Goal: Check status: Check status

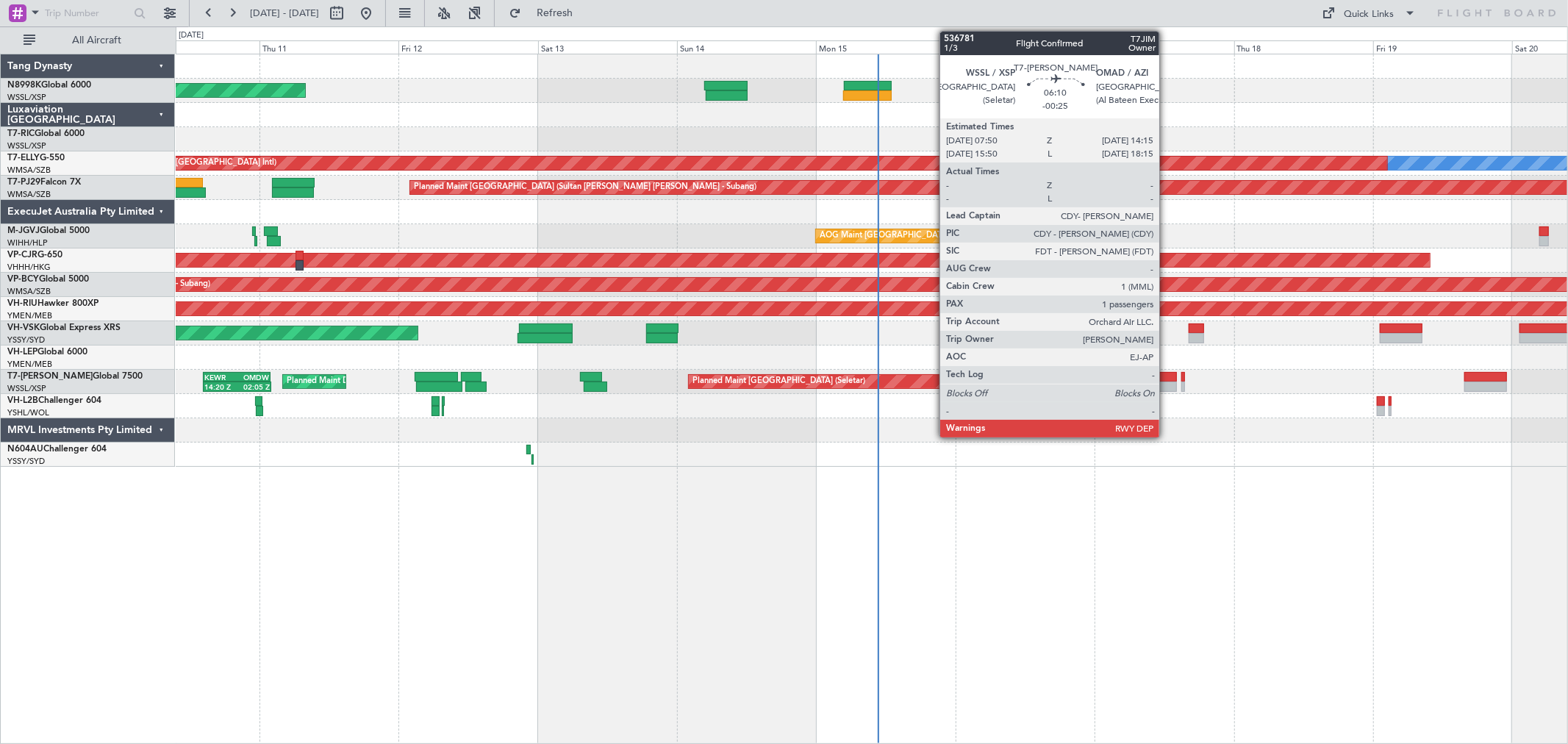
click at [1114, 387] on div at bounding box center [1158, 387] width 37 height 10
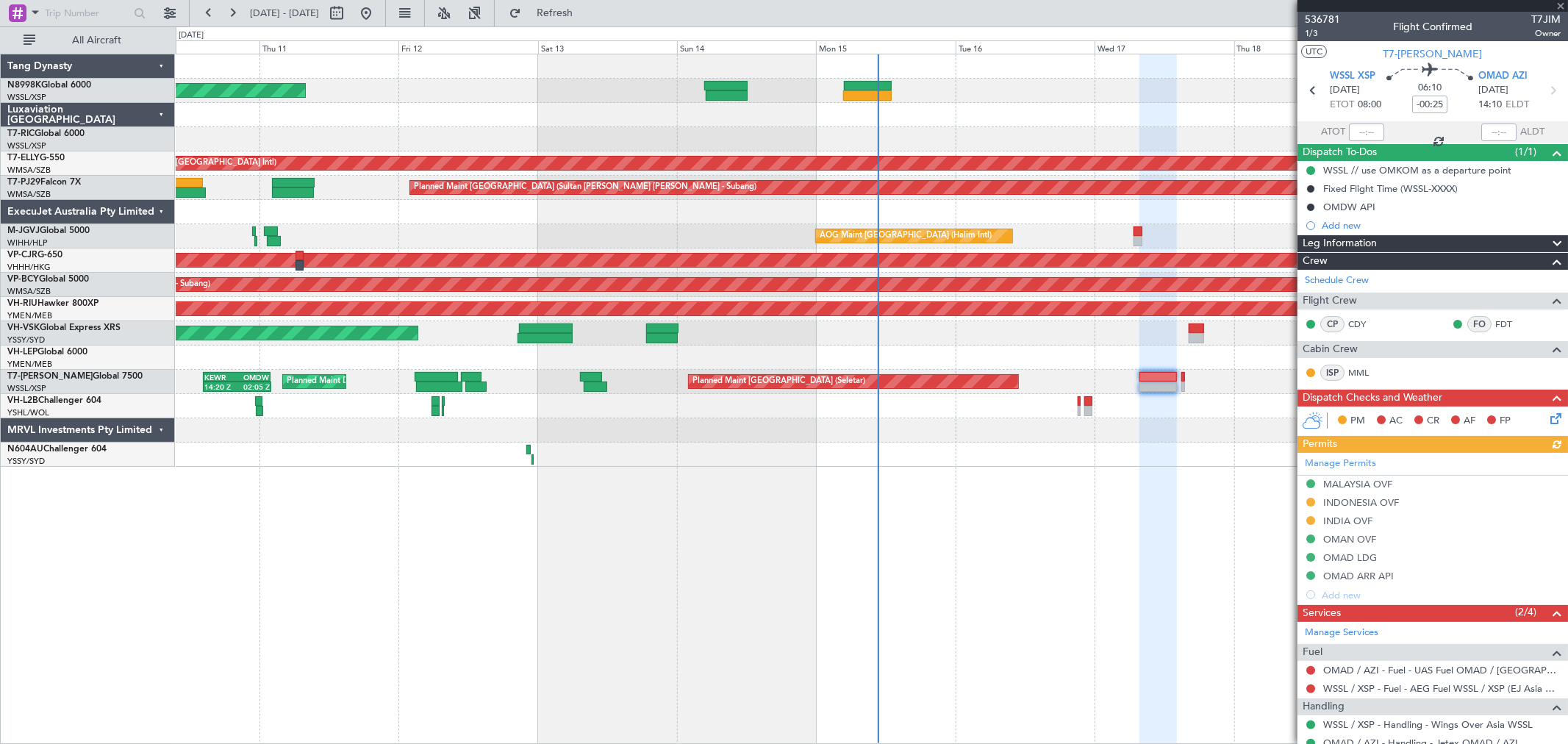
click at [1098, 390] on div "Planned Maint [GEOGRAPHIC_DATA] (Seletar) Planned Maint [GEOGRAPHIC_DATA] (Al M…" at bounding box center [872, 382] width 1391 height 24
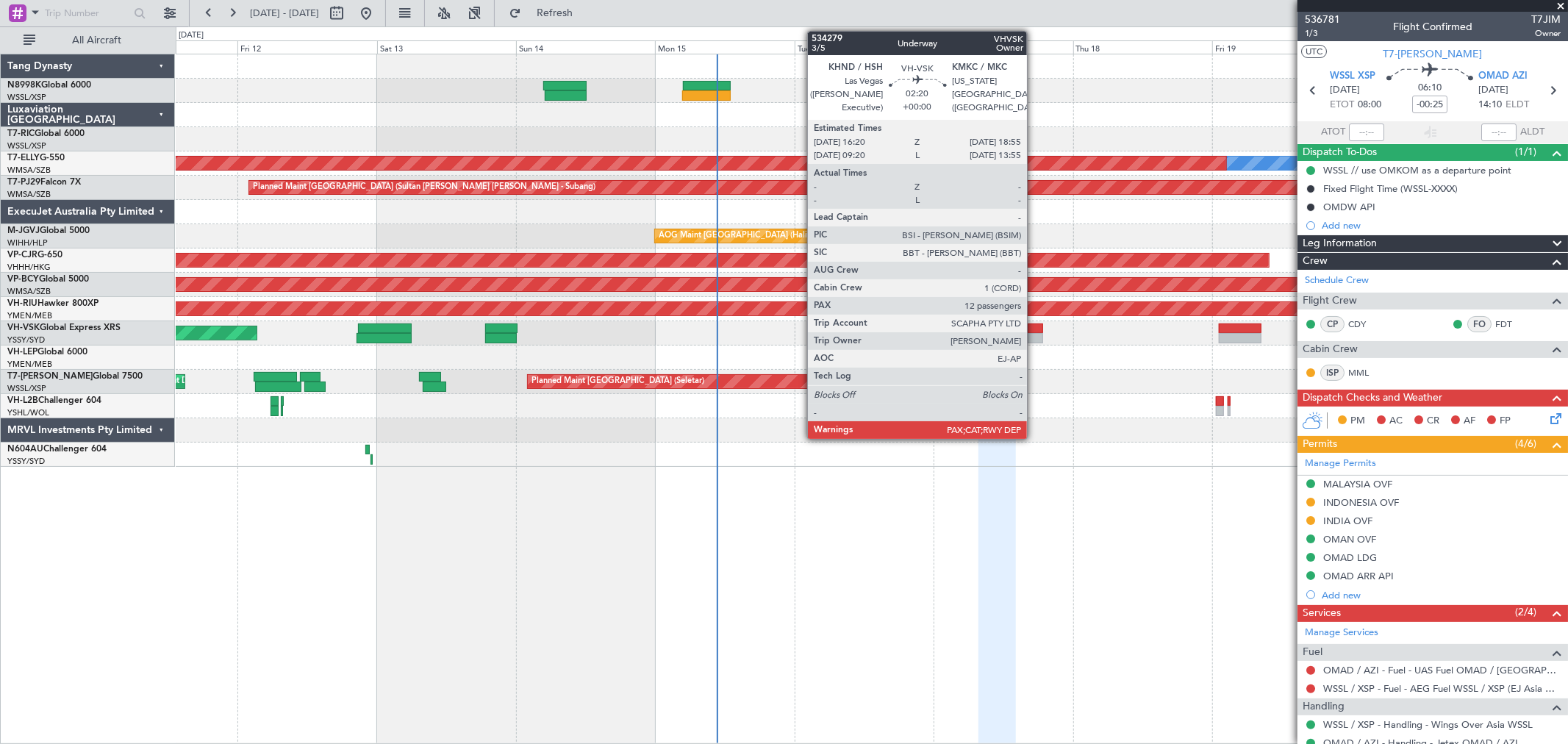
click at [1035, 333] on div at bounding box center [1035, 338] width 15 height 10
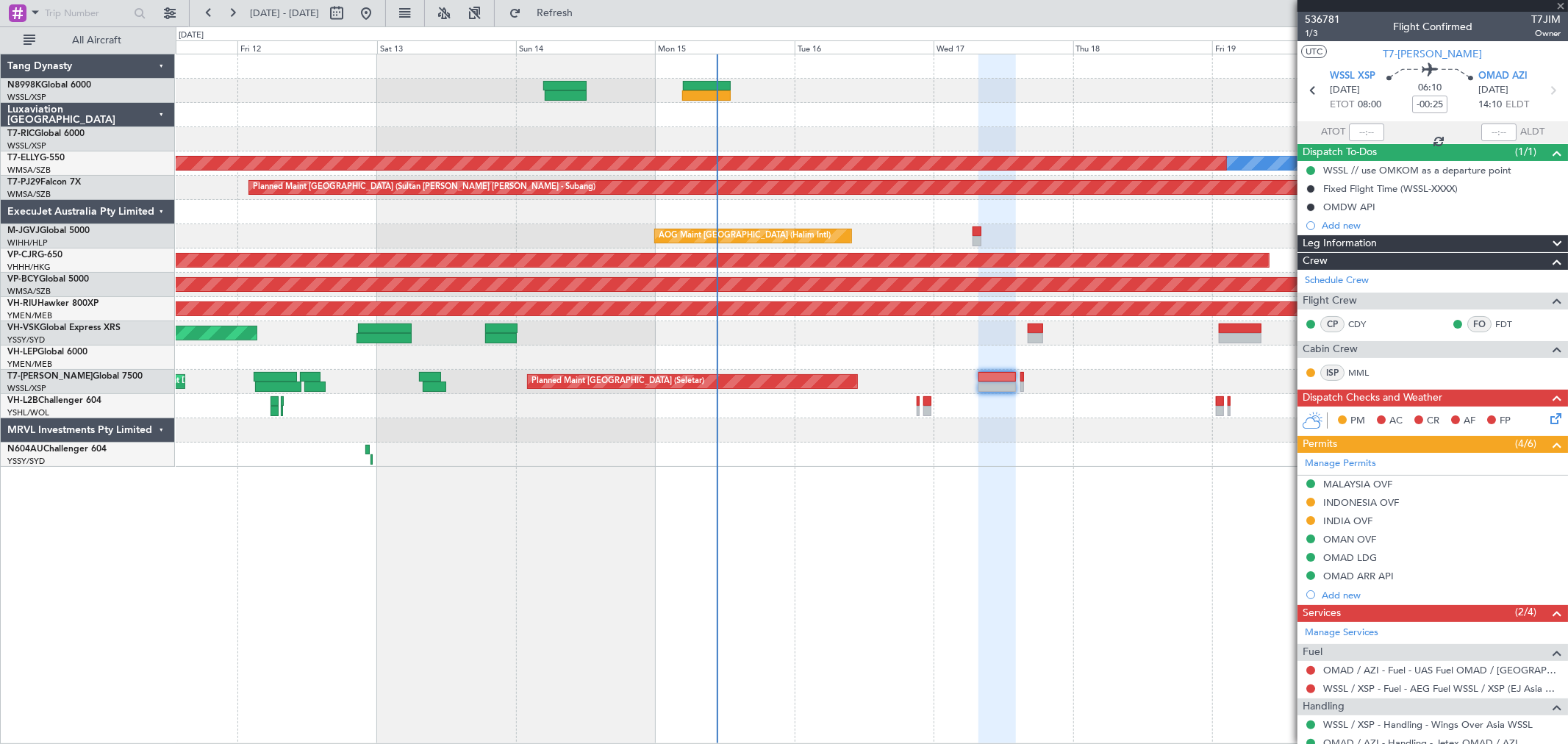
type input "12"
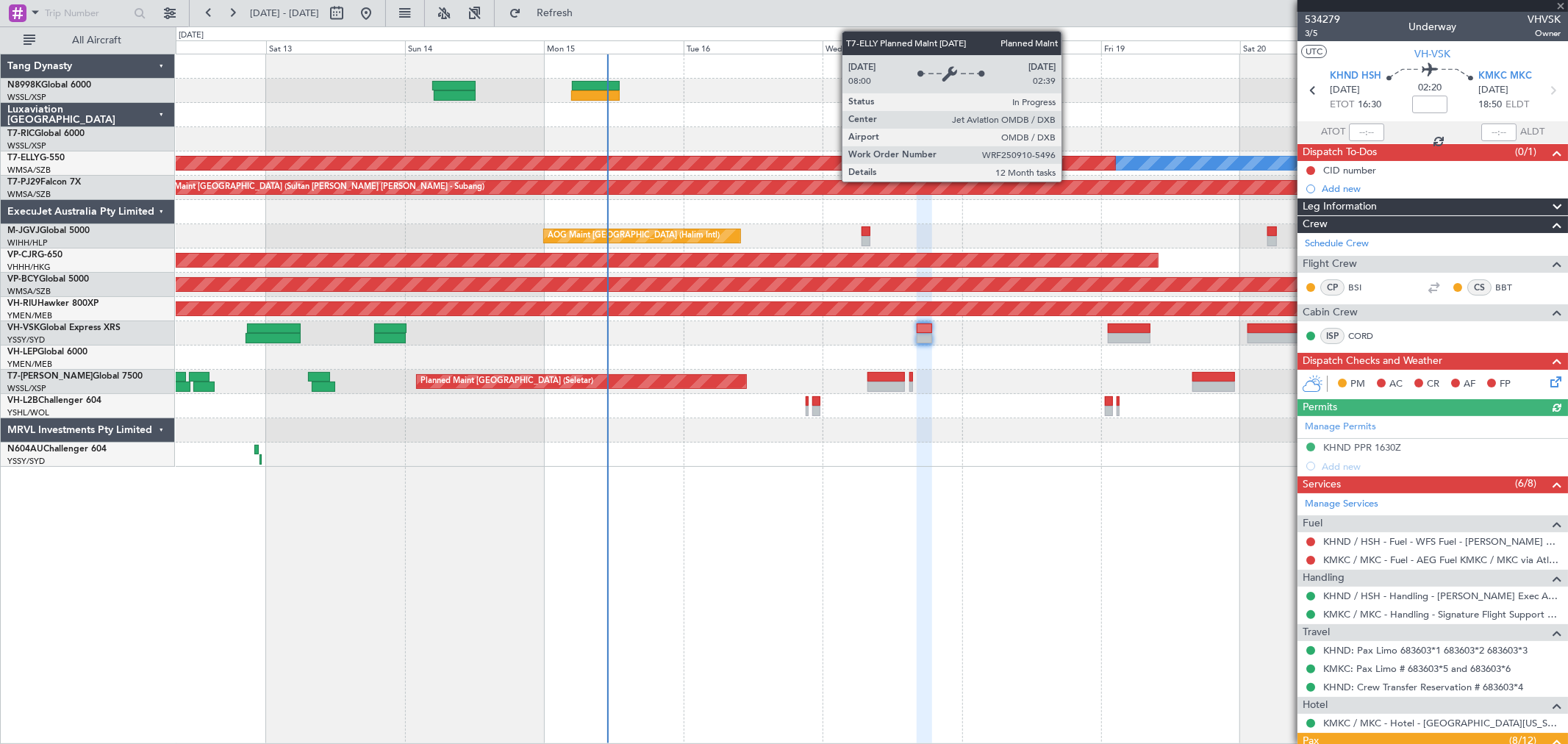
click at [909, 166] on div "Planned Maint [GEOGRAPHIC_DATA] ([GEOGRAPHIC_DATA] Intl)" at bounding box center [435, 163] width 1360 height 13
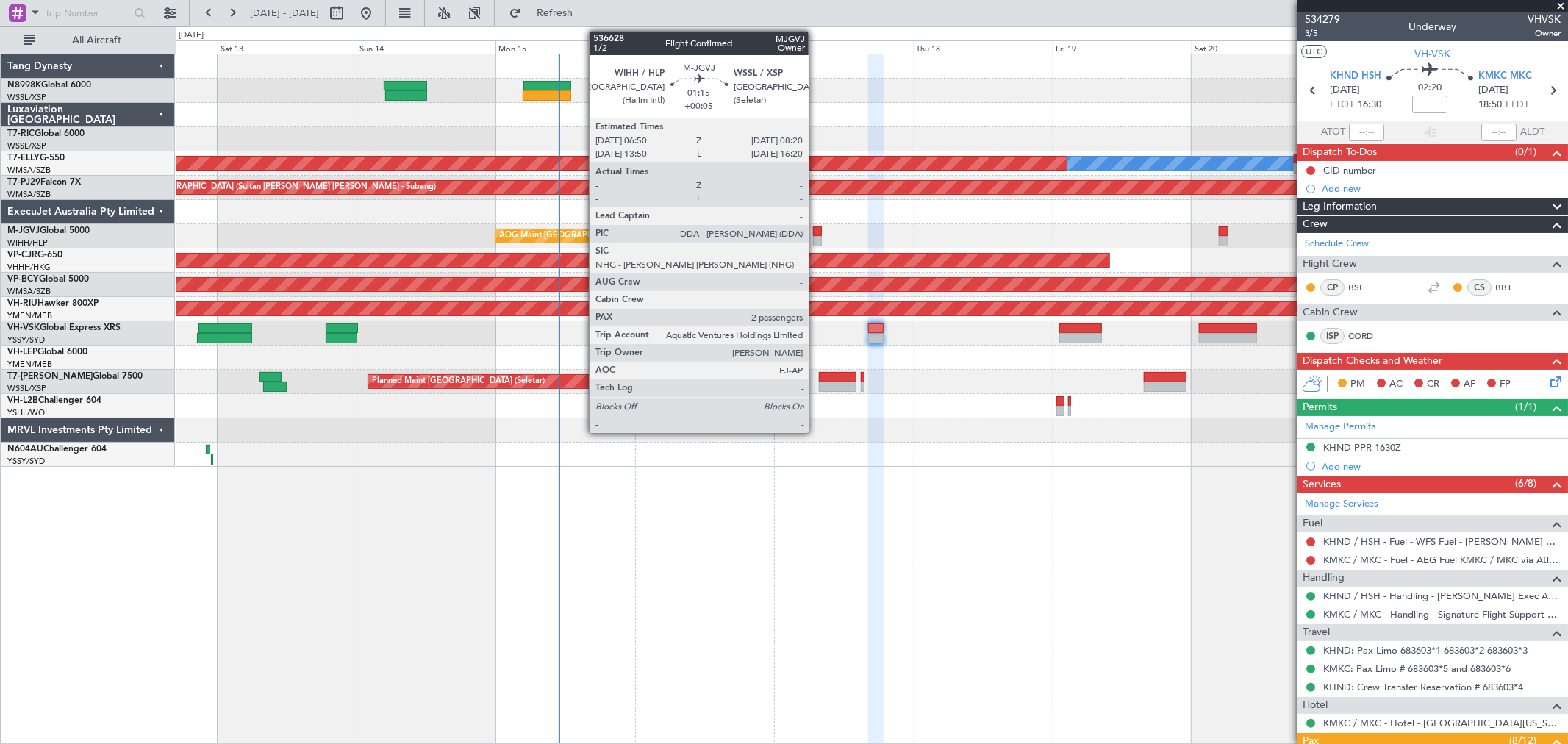
click at [816, 231] on div at bounding box center [817, 232] width 9 height 10
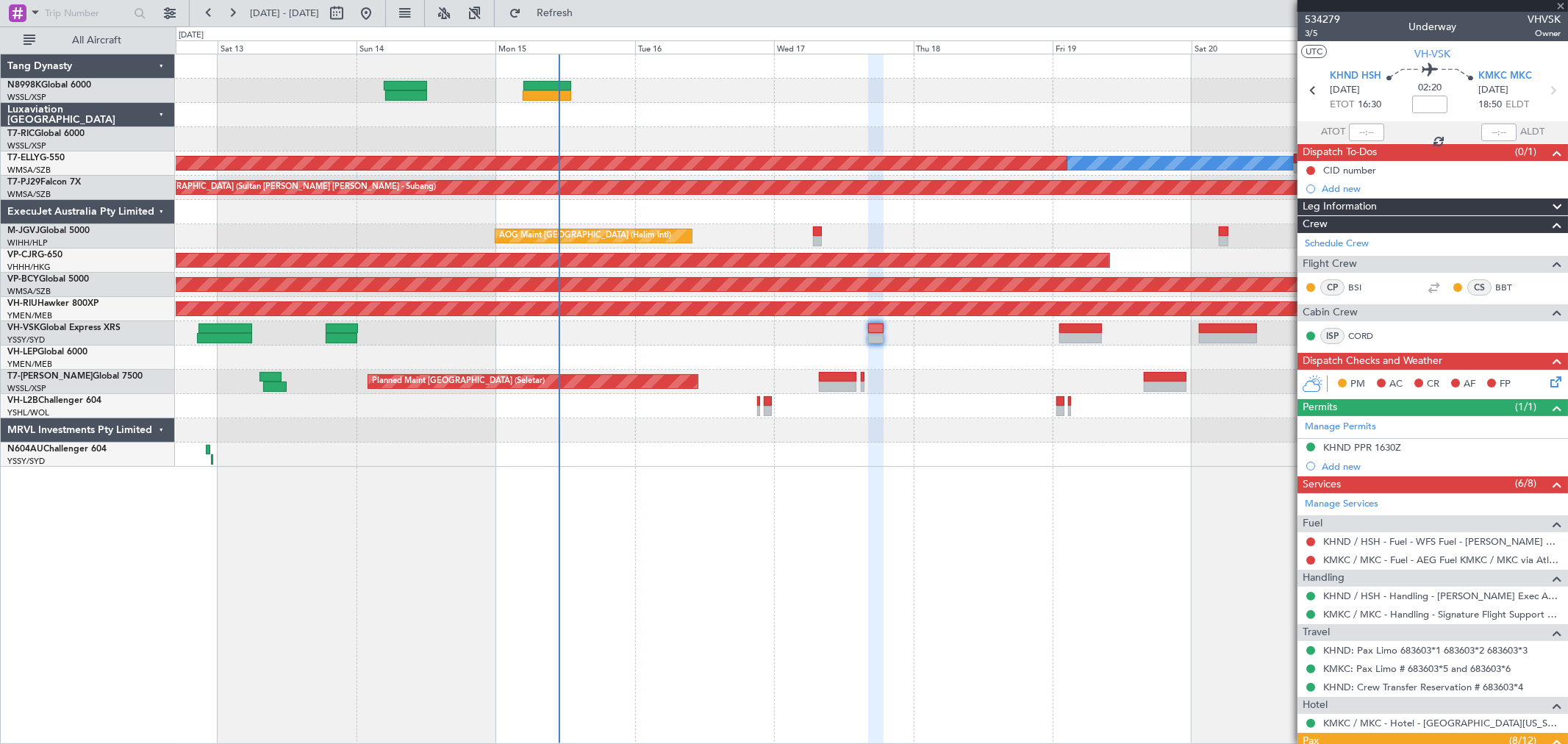
type input "+00:05"
type input "2"
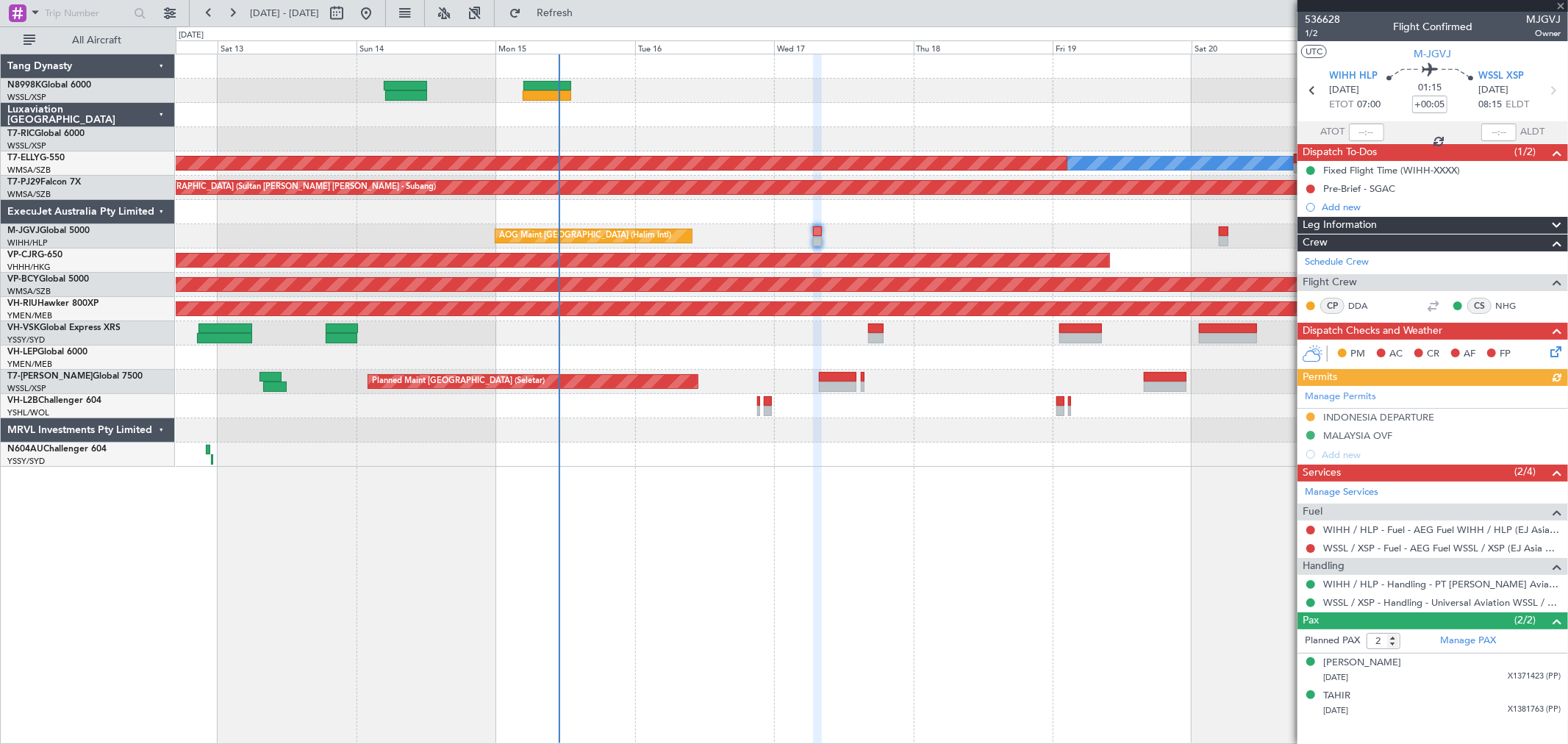
click at [589, 243] on div "AOG Maint [GEOGRAPHIC_DATA] (Halim Intl)" at bounding box center [872, 236] width 1391 height 24
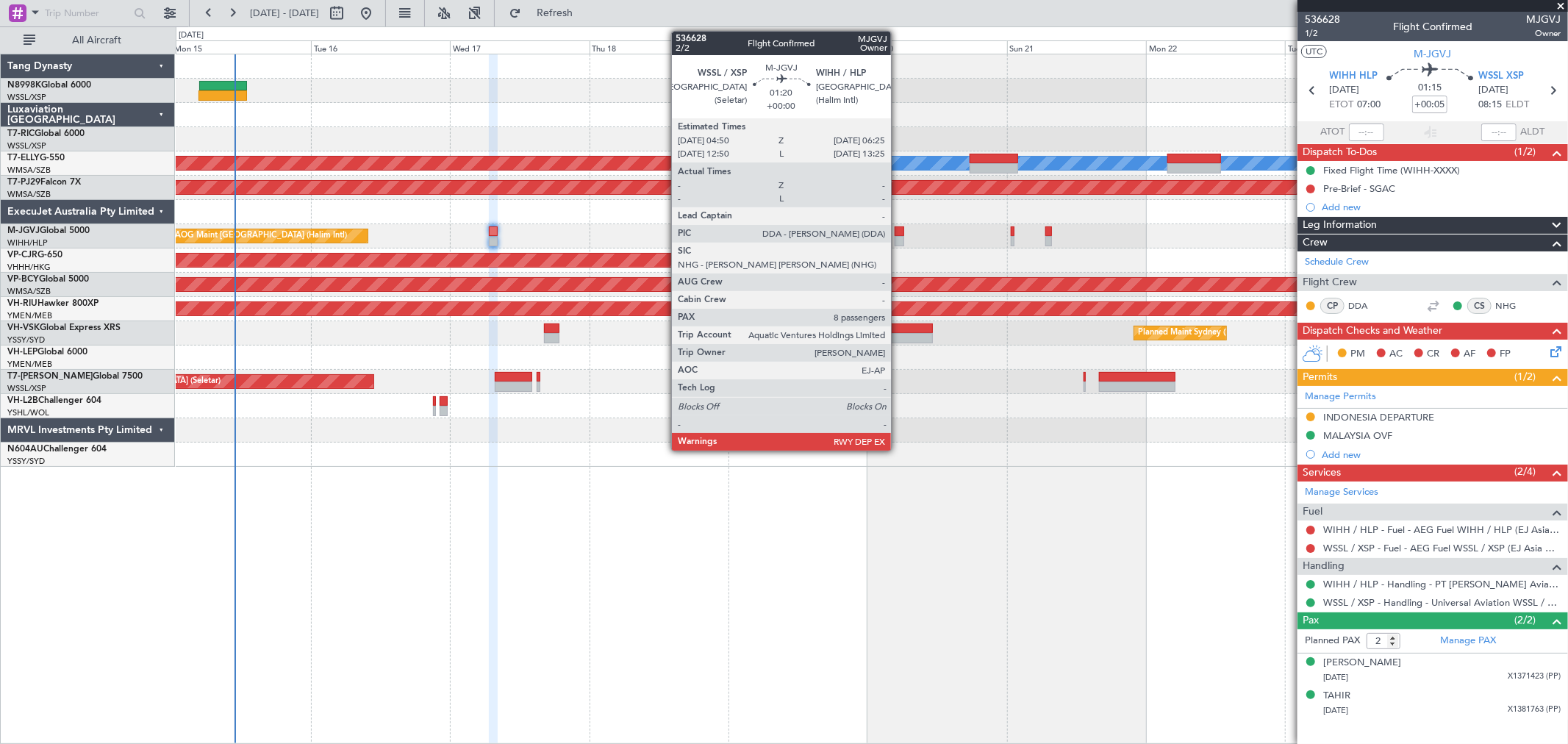
click at [898, 236] on div at bounding box center [900, 240] width 10 height 10
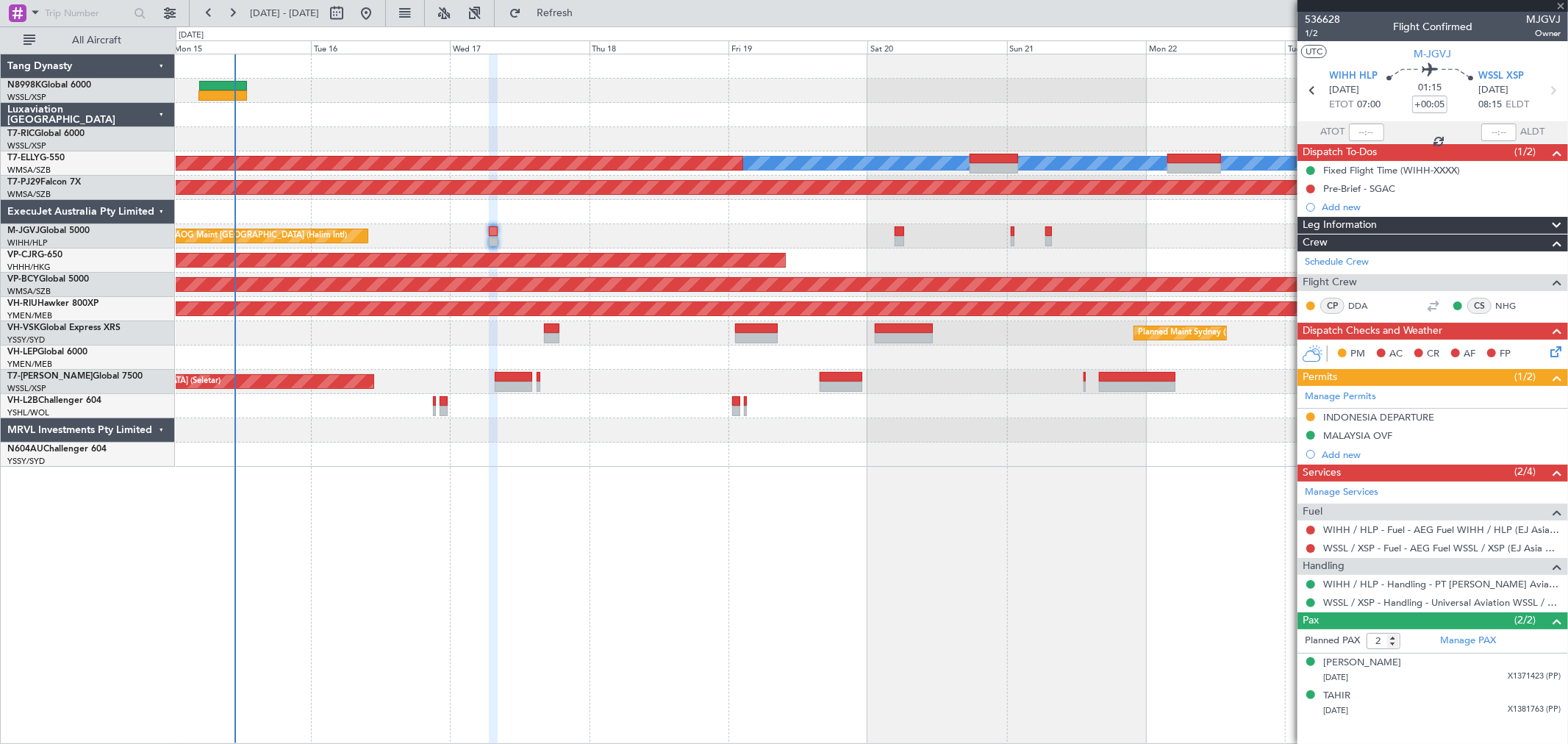
type input "8"
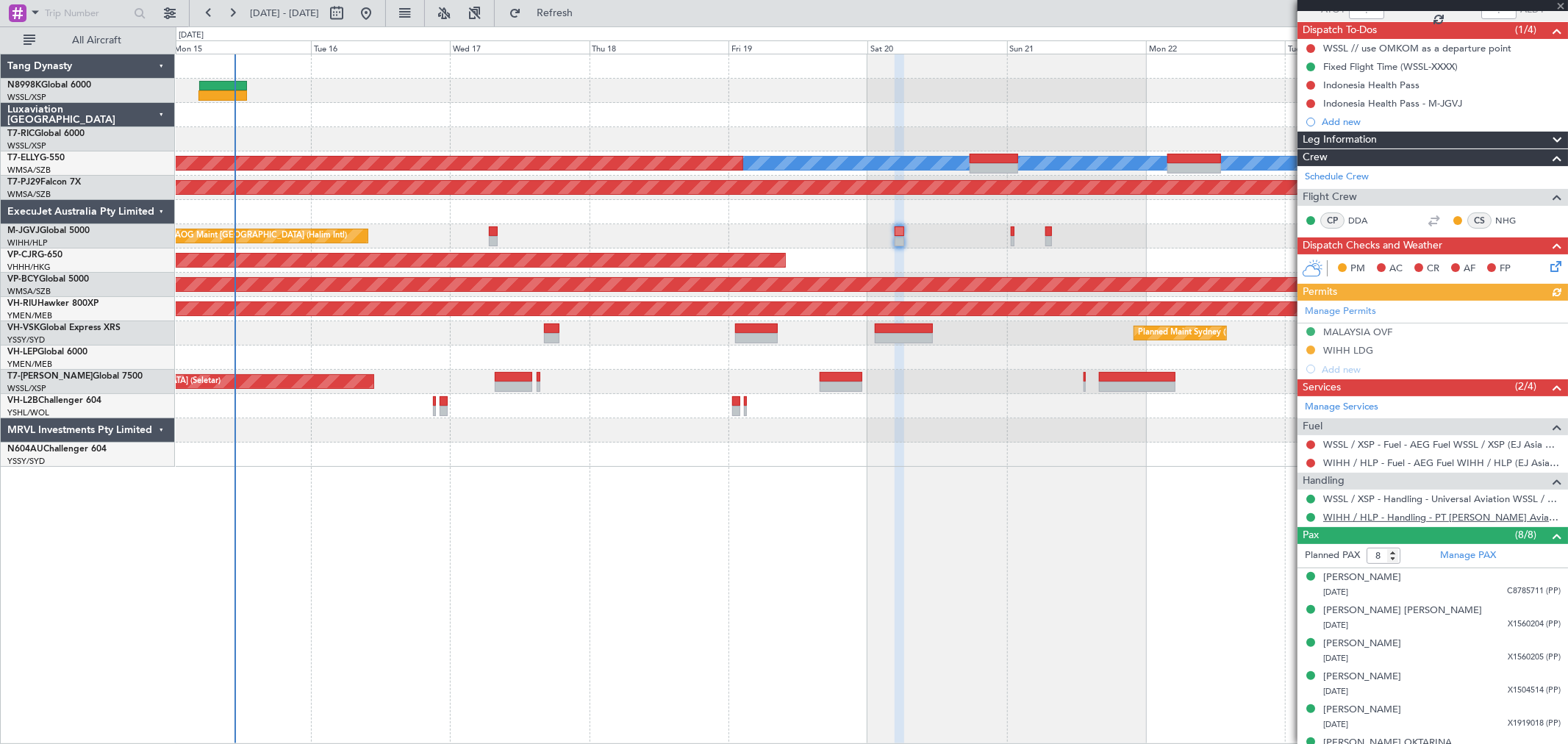
scroll to position [211, 0]
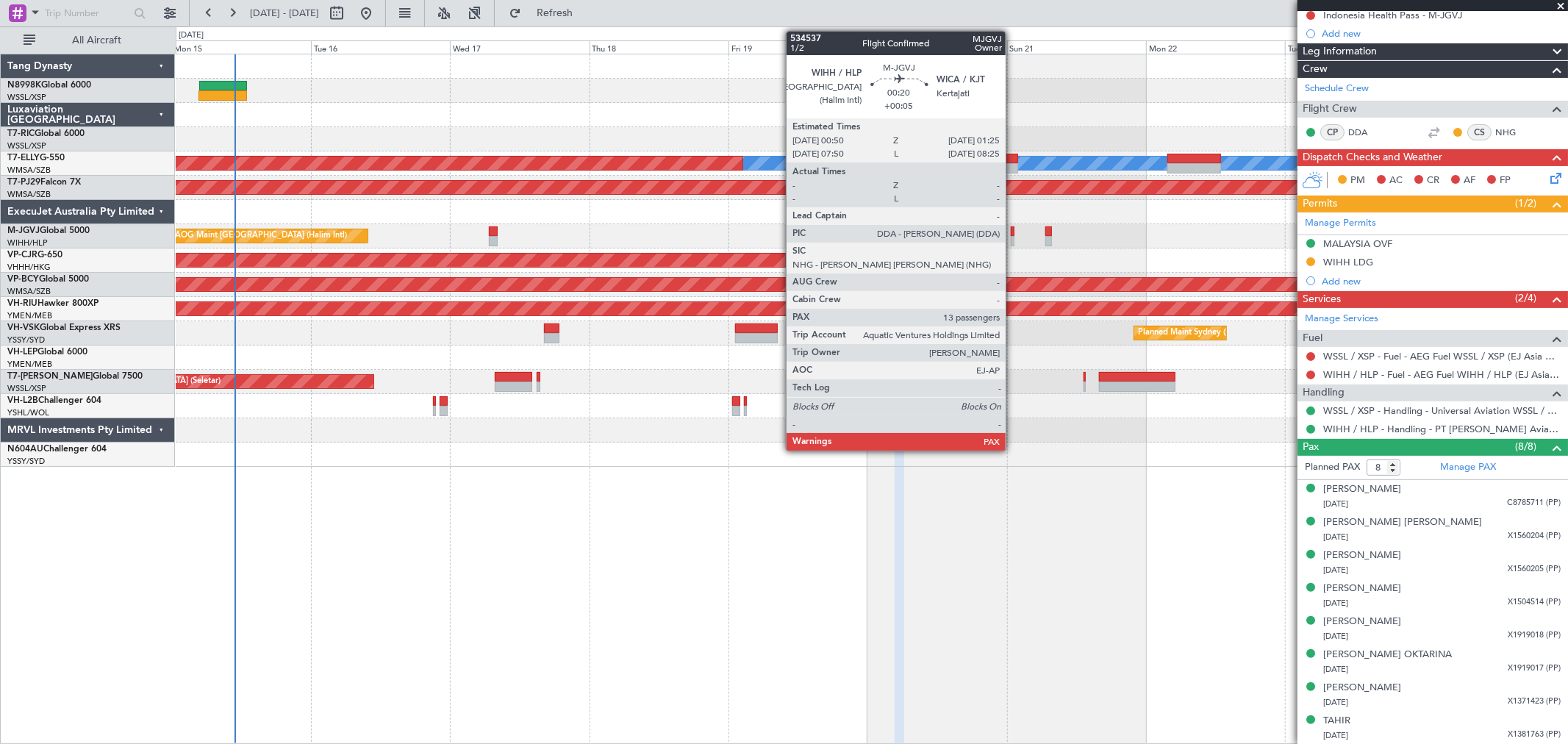
click at [1013, 239] on div at bounding box center [1013, 240] width 4 height 10
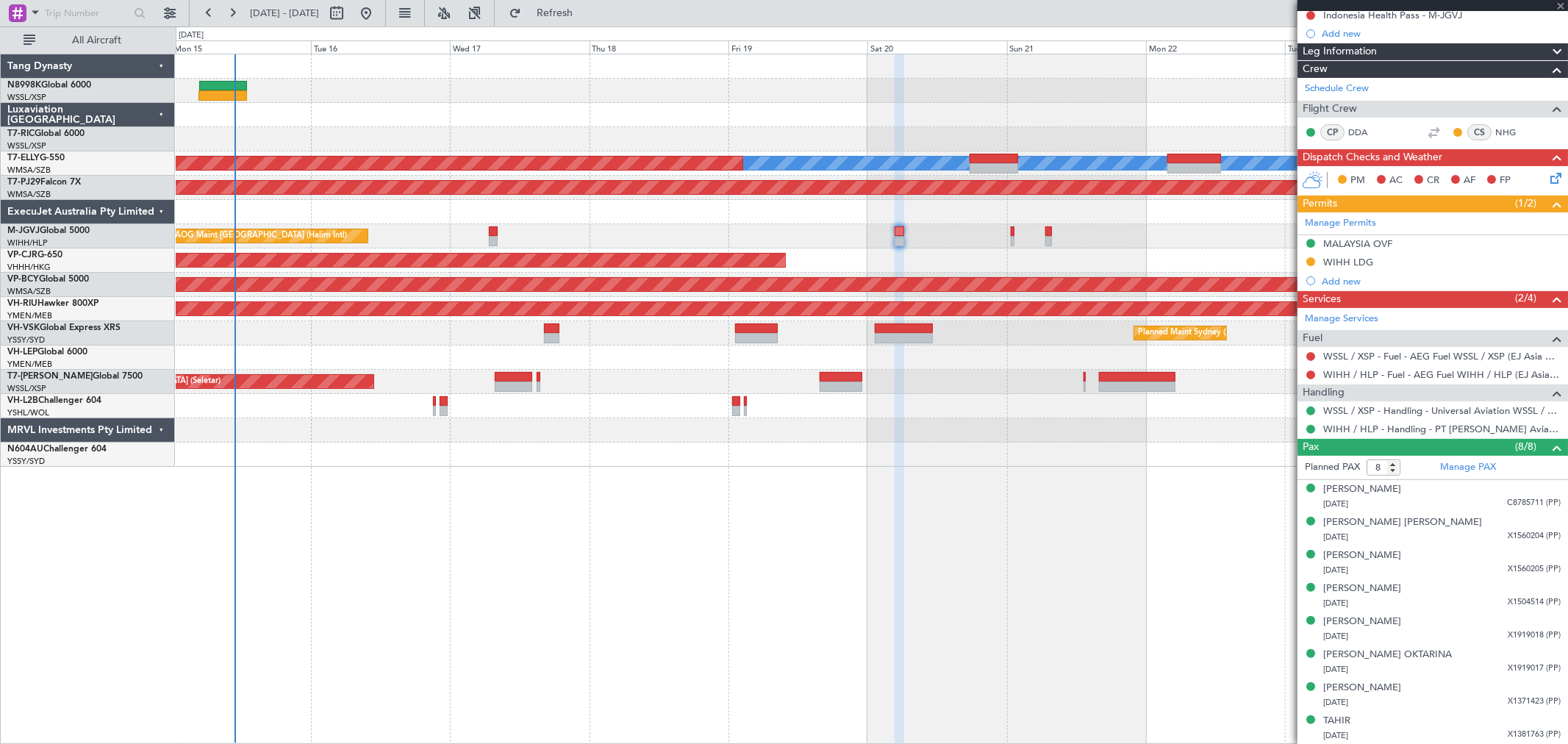
type input "+00:05"
type input "13"
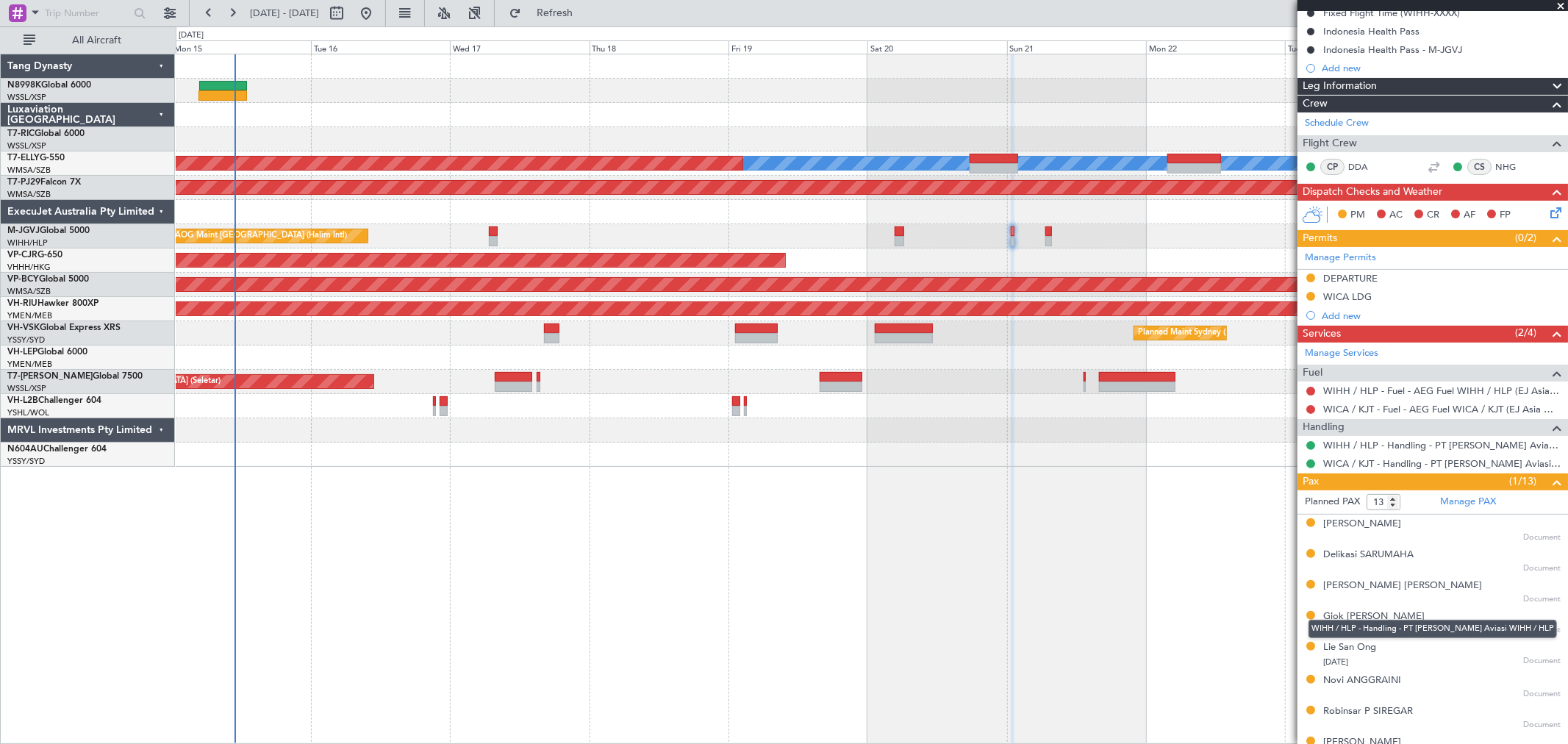
scroll to position [326, 0]
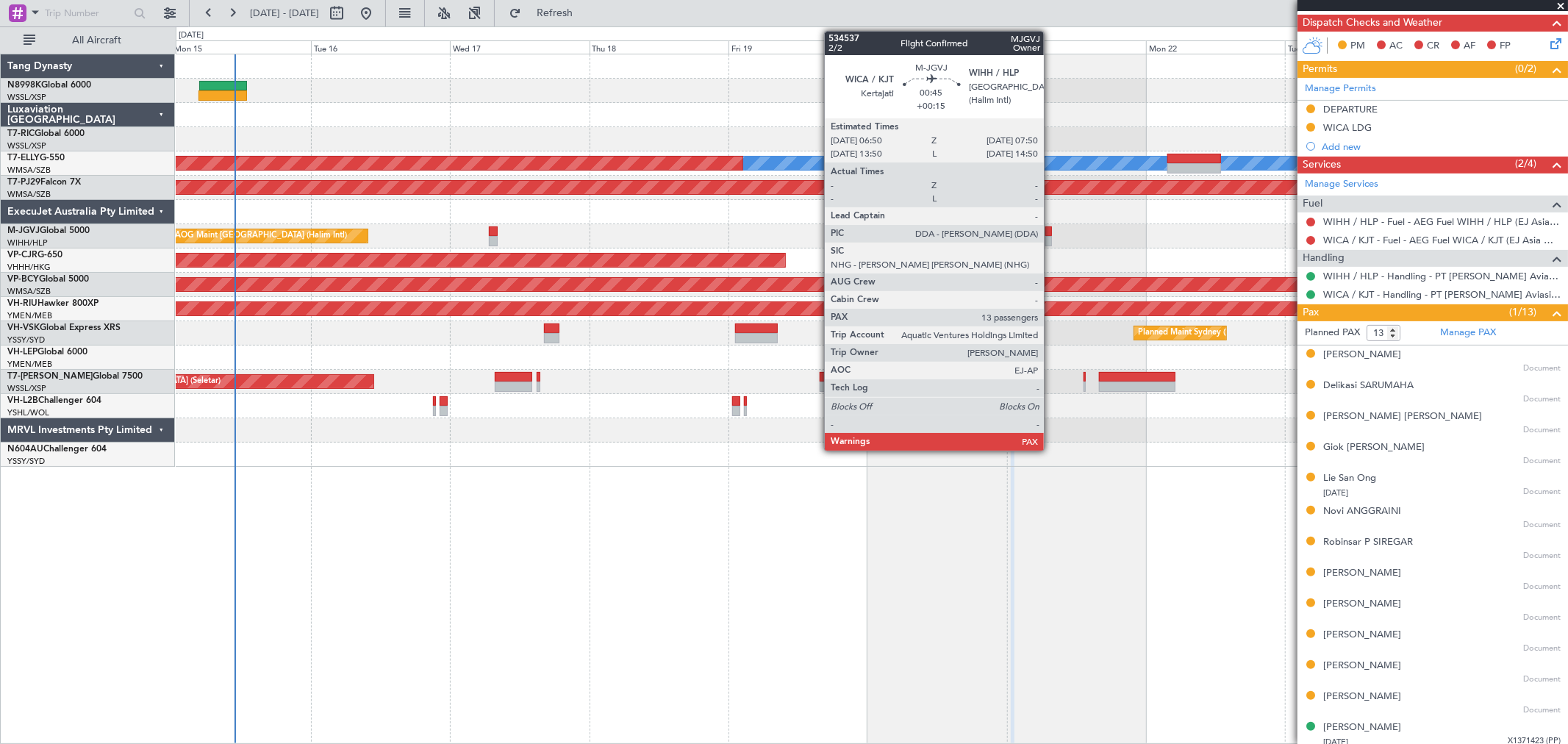
click at [1050, 231] on div at bounding box center [1047, 232] width 6 height 10
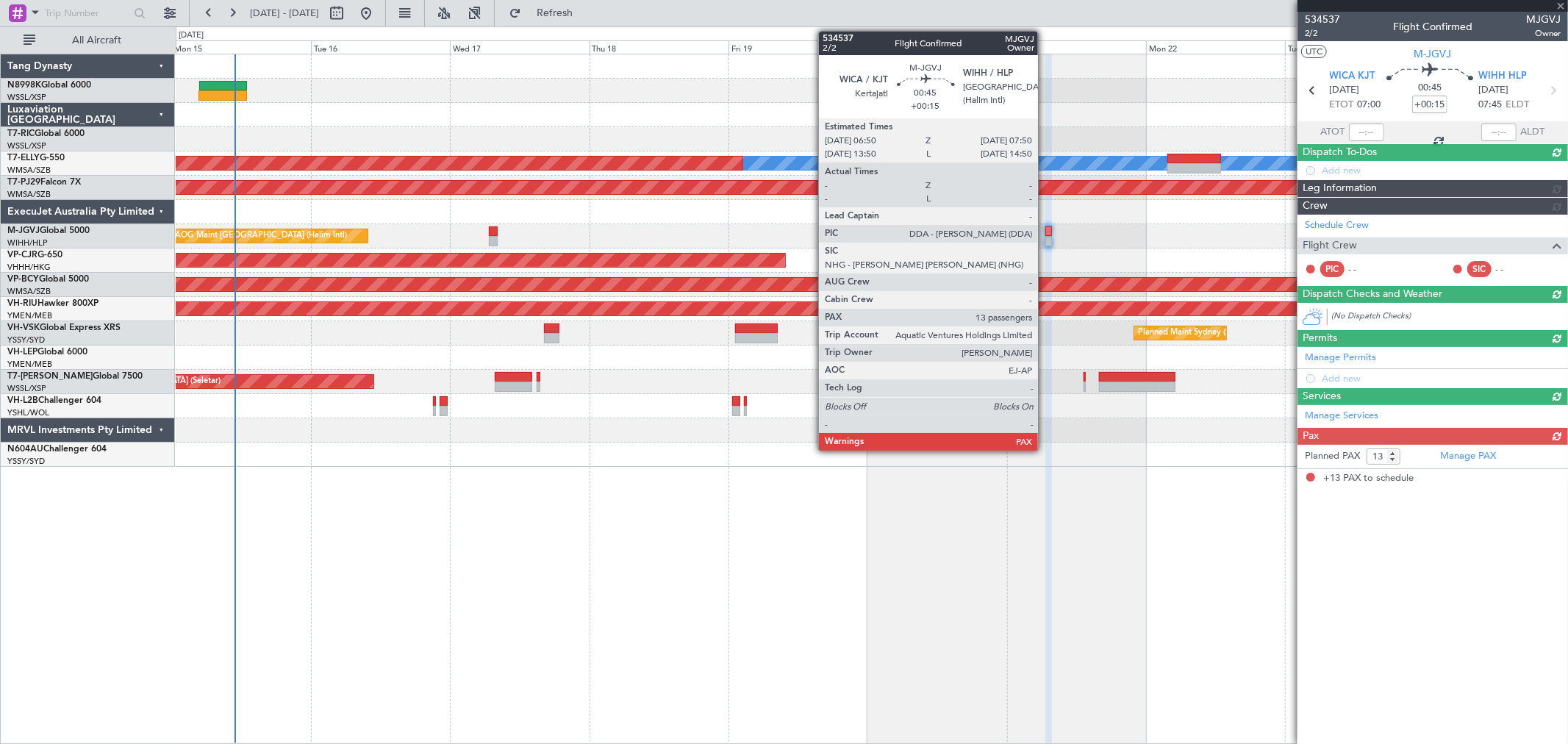
click at [1045, 230] on div at bounding box center [1047, 232] width 6 height 10
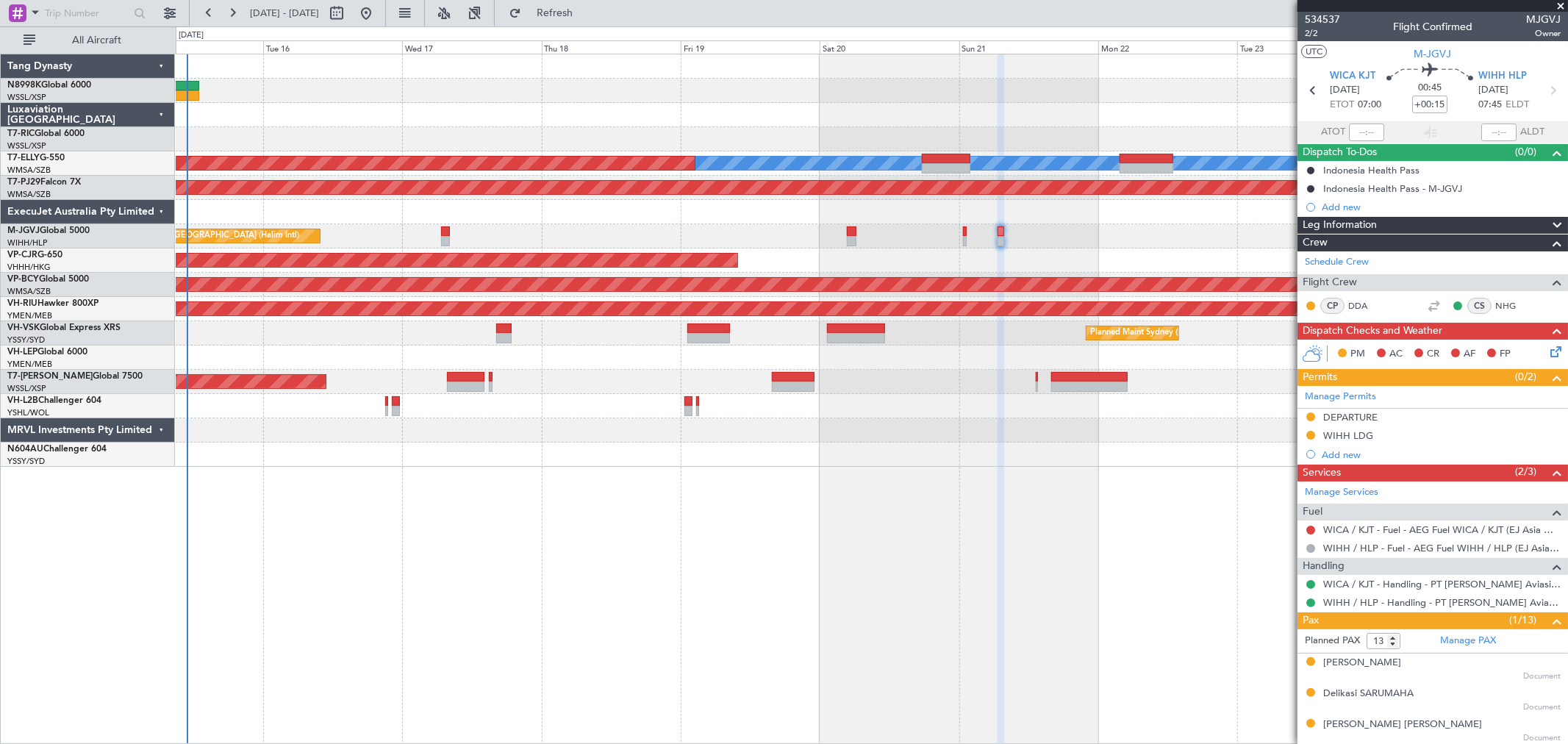
click at [508, 237] on div "AOG Maint [GEOGRAPHIC_DATA] (Halim Intl)" at bounding box center [872, 236] width 1391 height 24
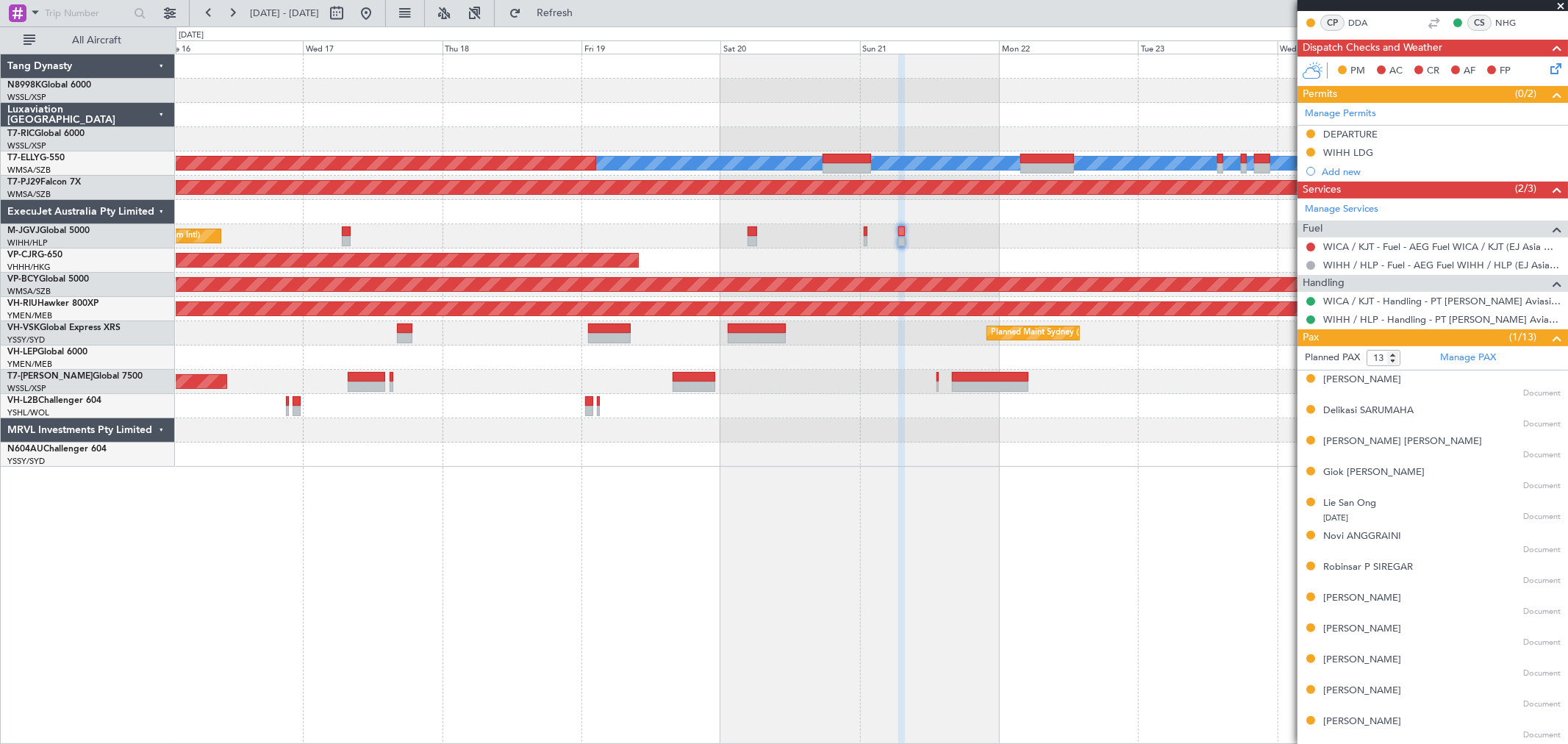
scroll to position [315, 0]
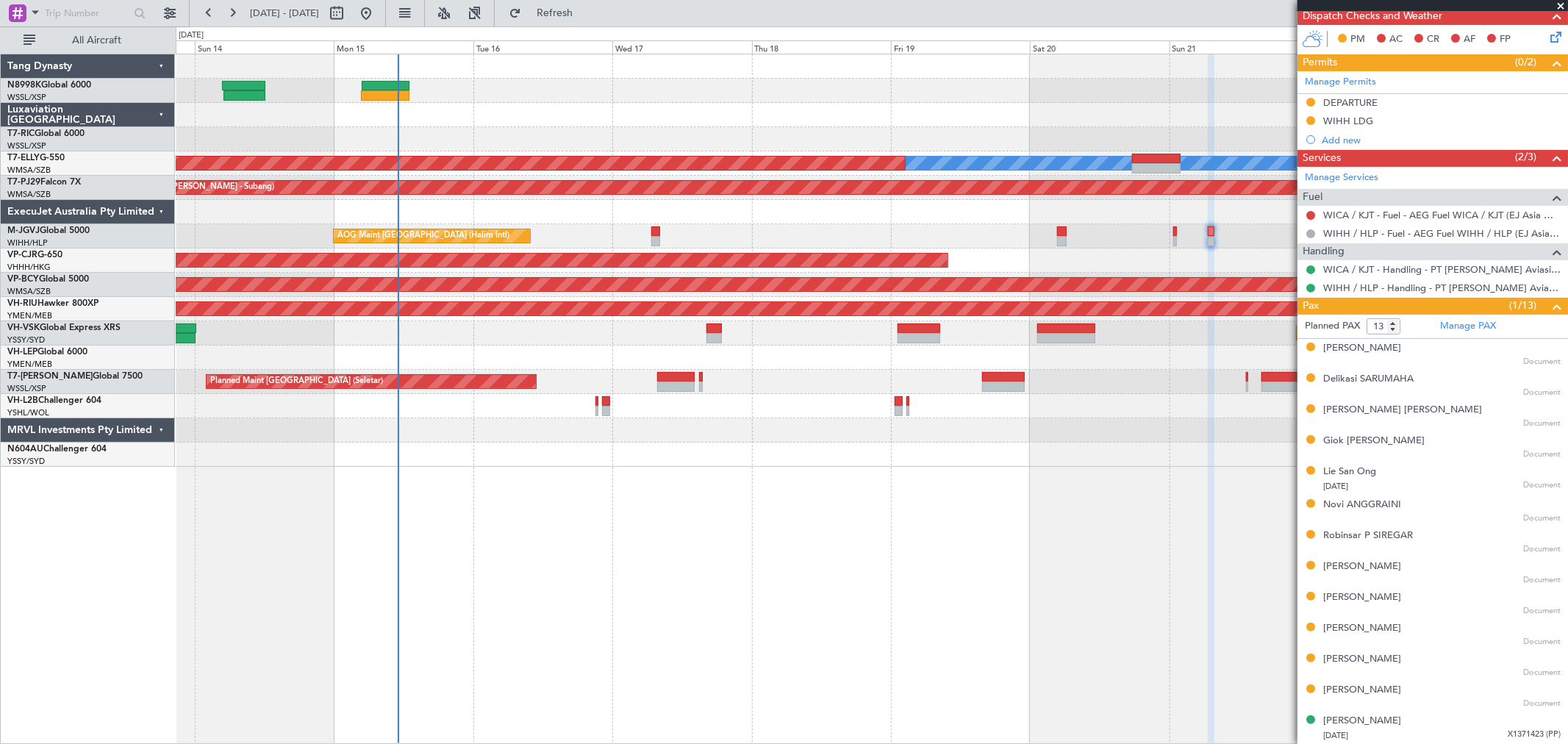
click at [818, 414] on div at bounding box center [872, 406] width 1391 height 24
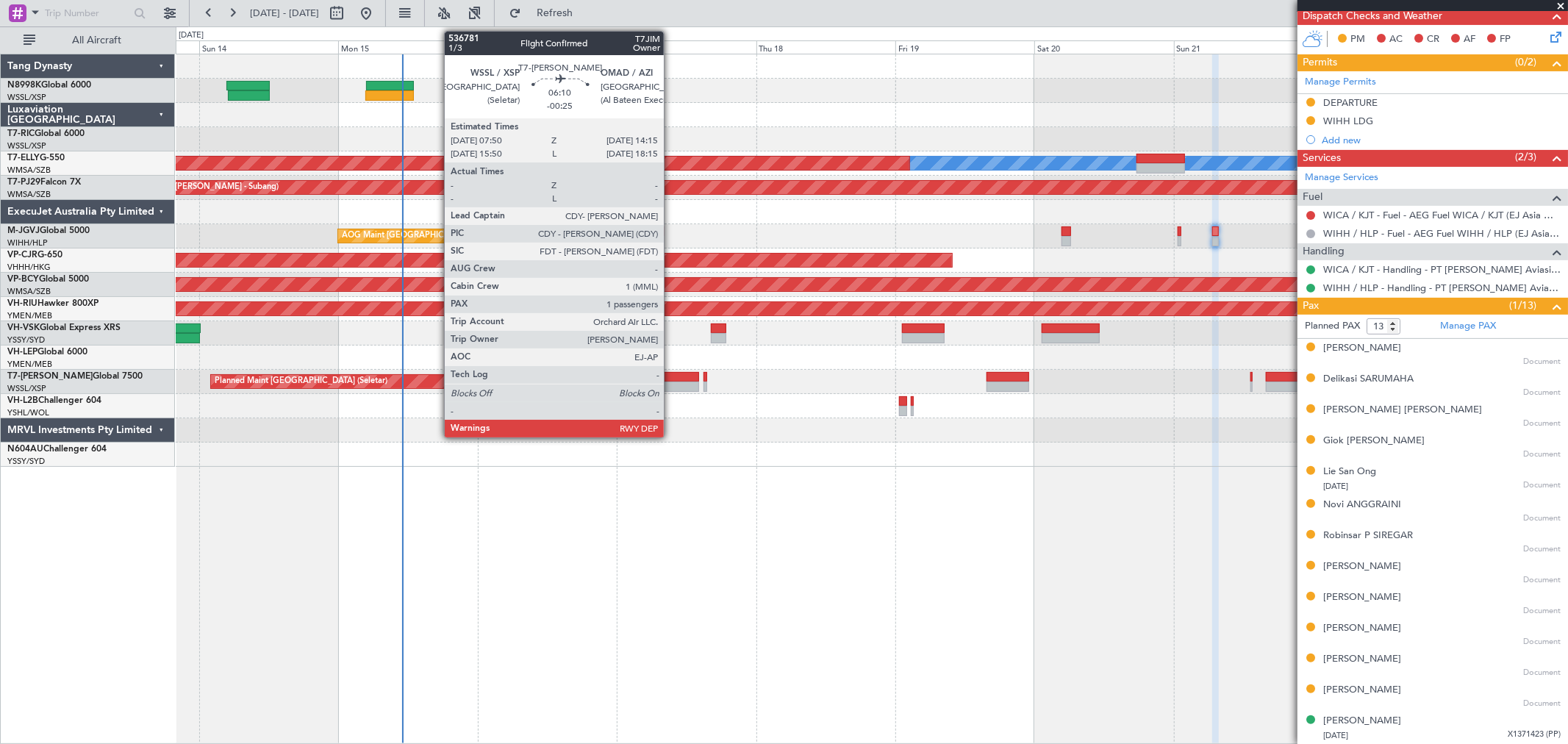
click at [679, 379] on div at bounding box center [680, 377] width 37 height 10
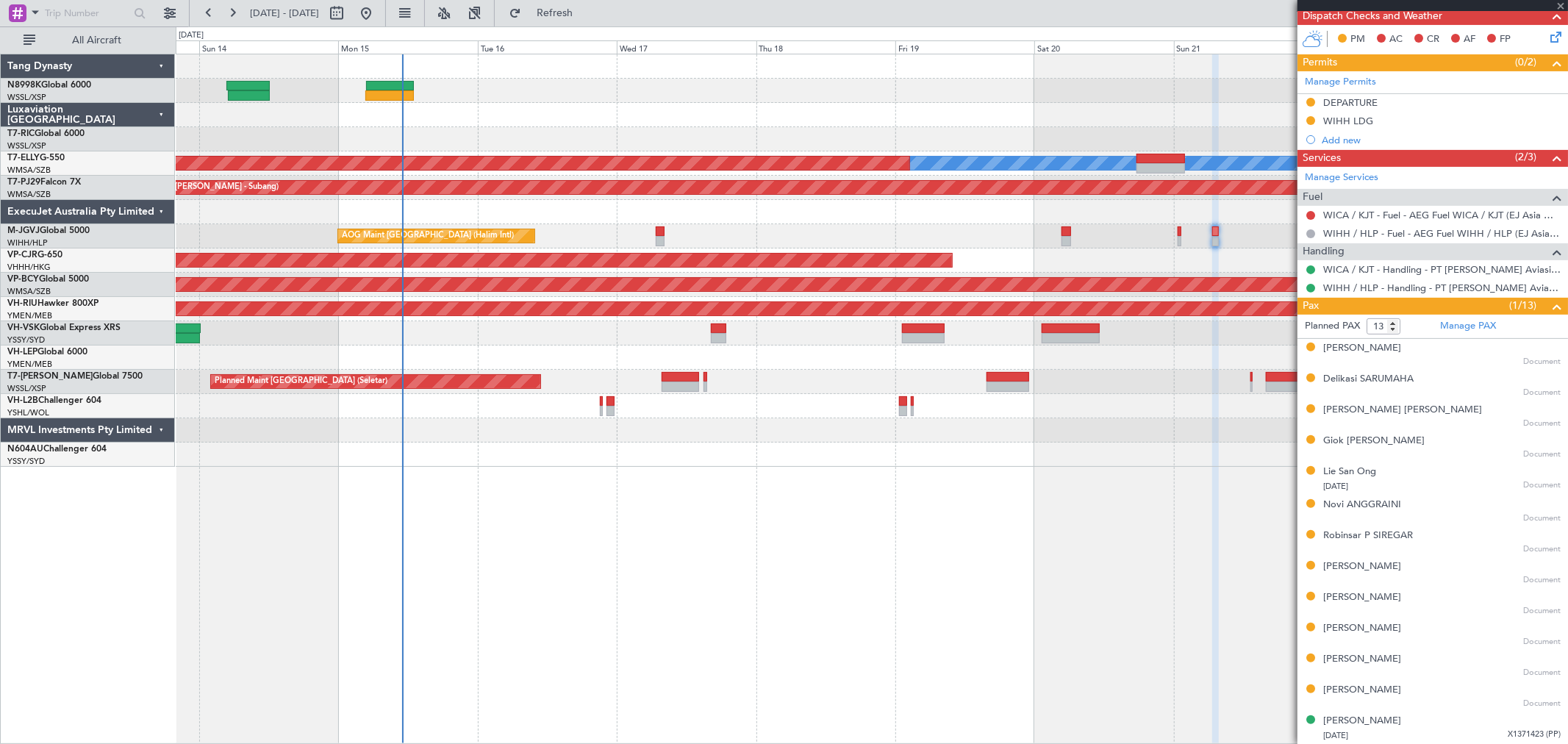
type input "-00:25"
type input "1"
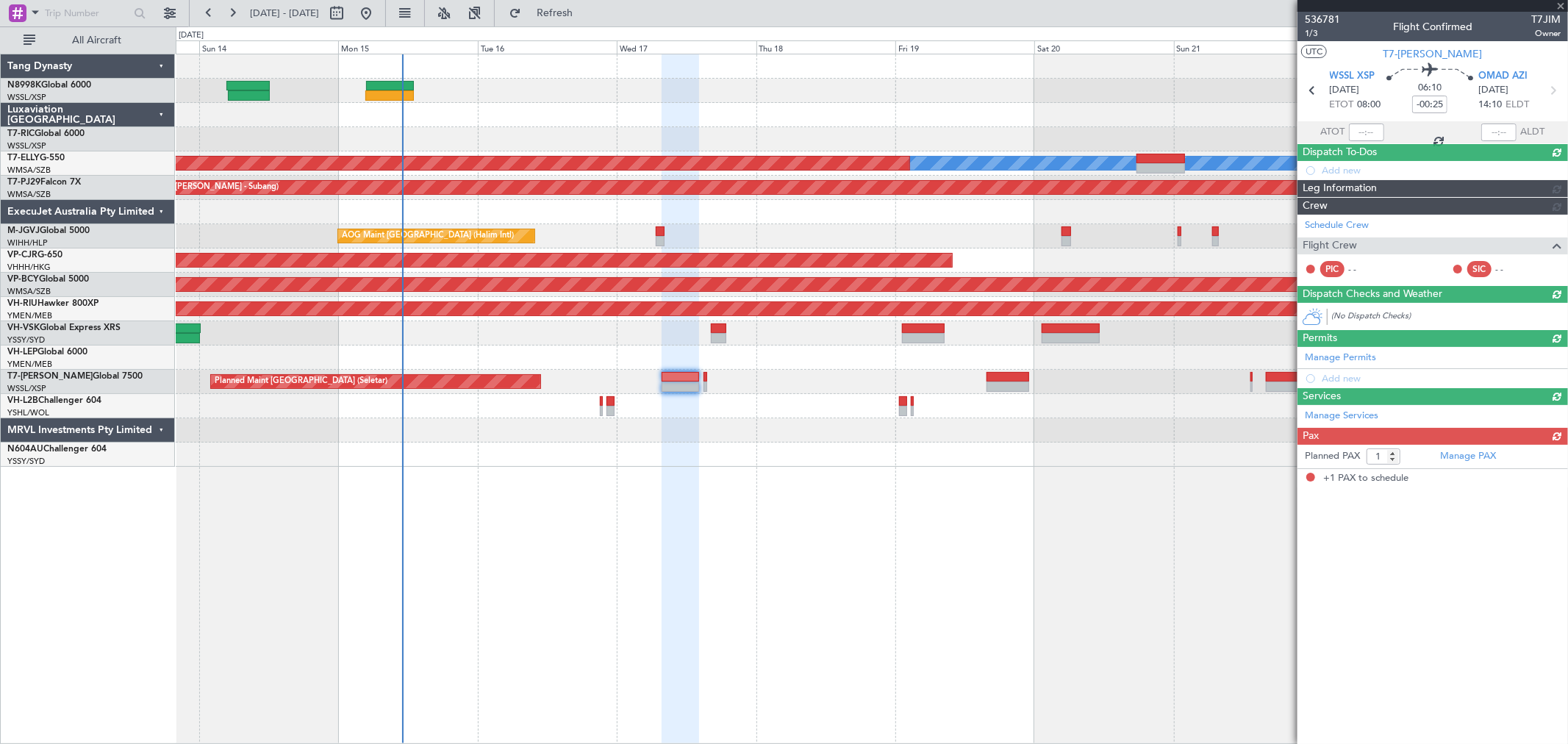
scroll to position [0, 0]
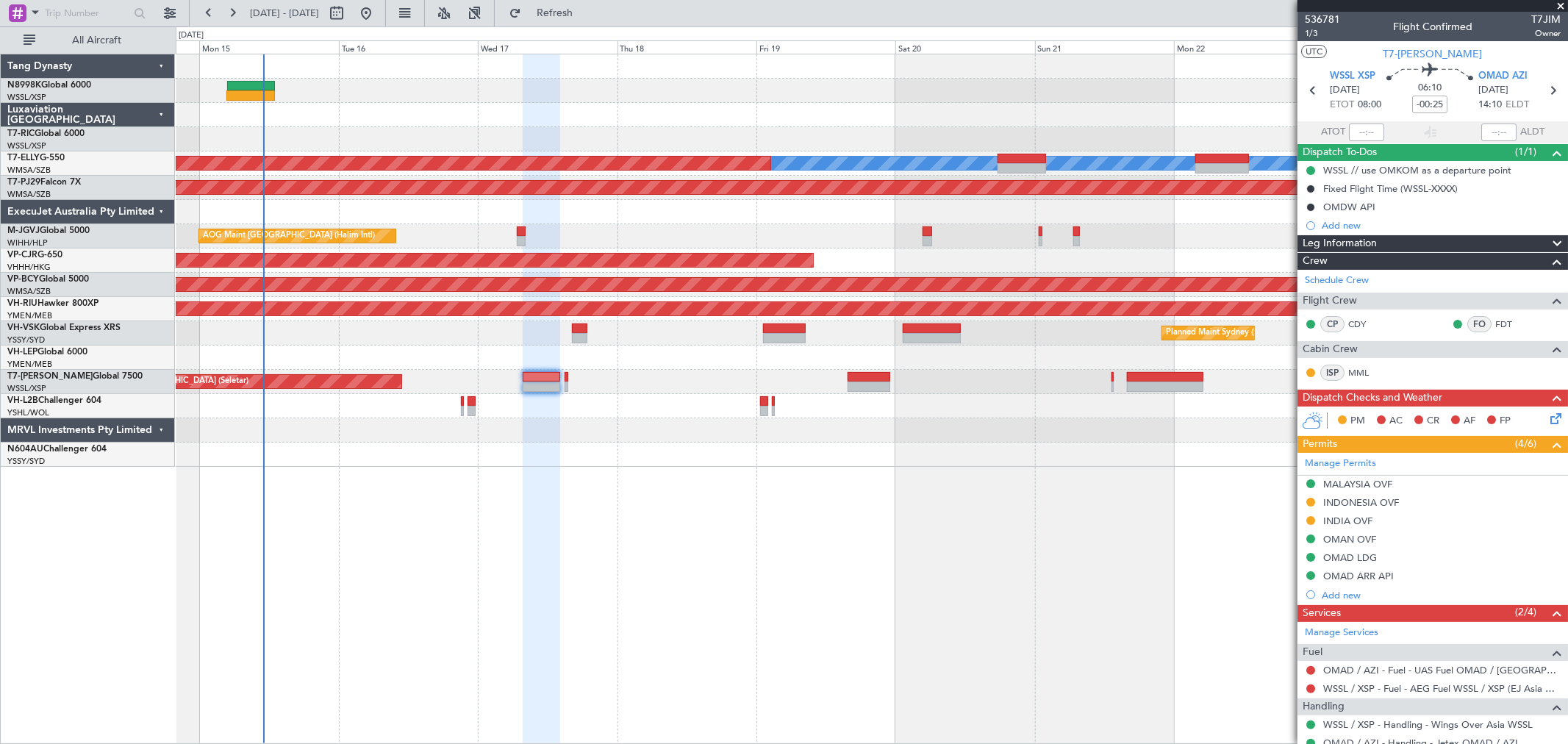
click at [725, 377] on div "Planned Maint [GEOGRAPHIC_DATA] (Seletar) Planned Maint [GEOGRAPHIC_DATA] (Sele…" at bounding box center [872, 382] width 1391 height 24
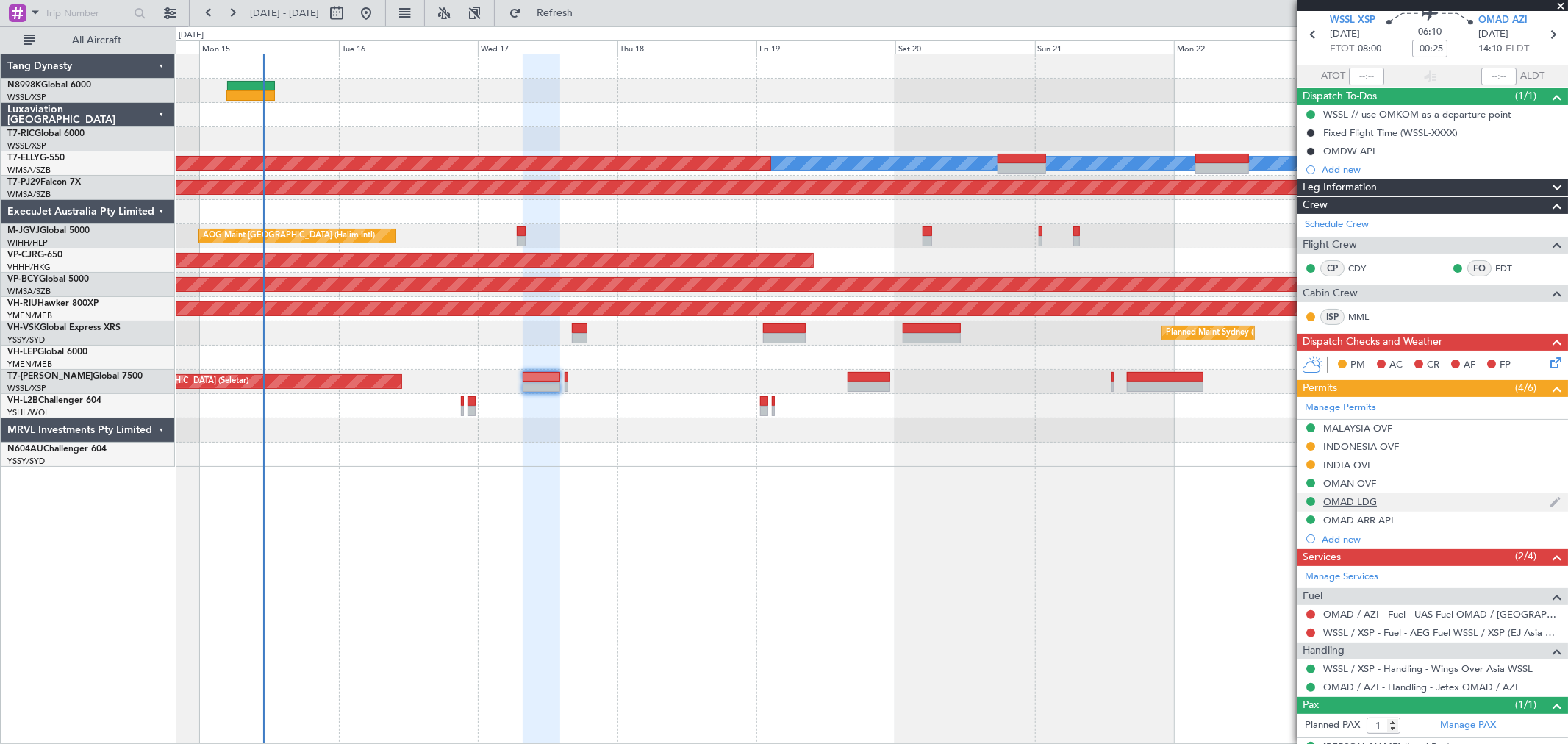
scroll to position [83, 0]
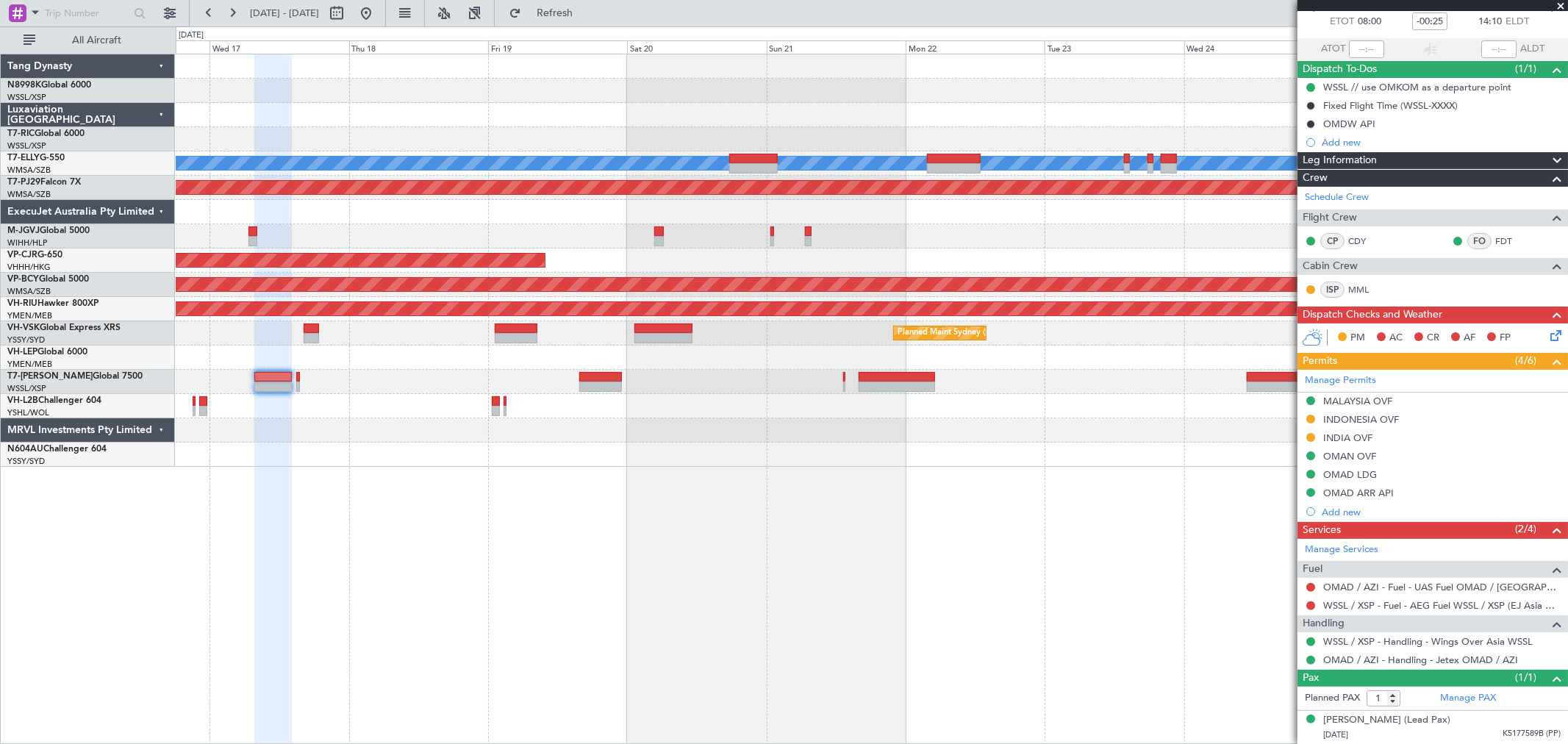
click at [905, 234] on div "Planned Maint [GEOGRAPHIC_DATA] ([GEOGRAPHIC_DATA] Intl) [PERSON_NAME] Planned …" at bounding box center [872, 260] width 1391 height 412
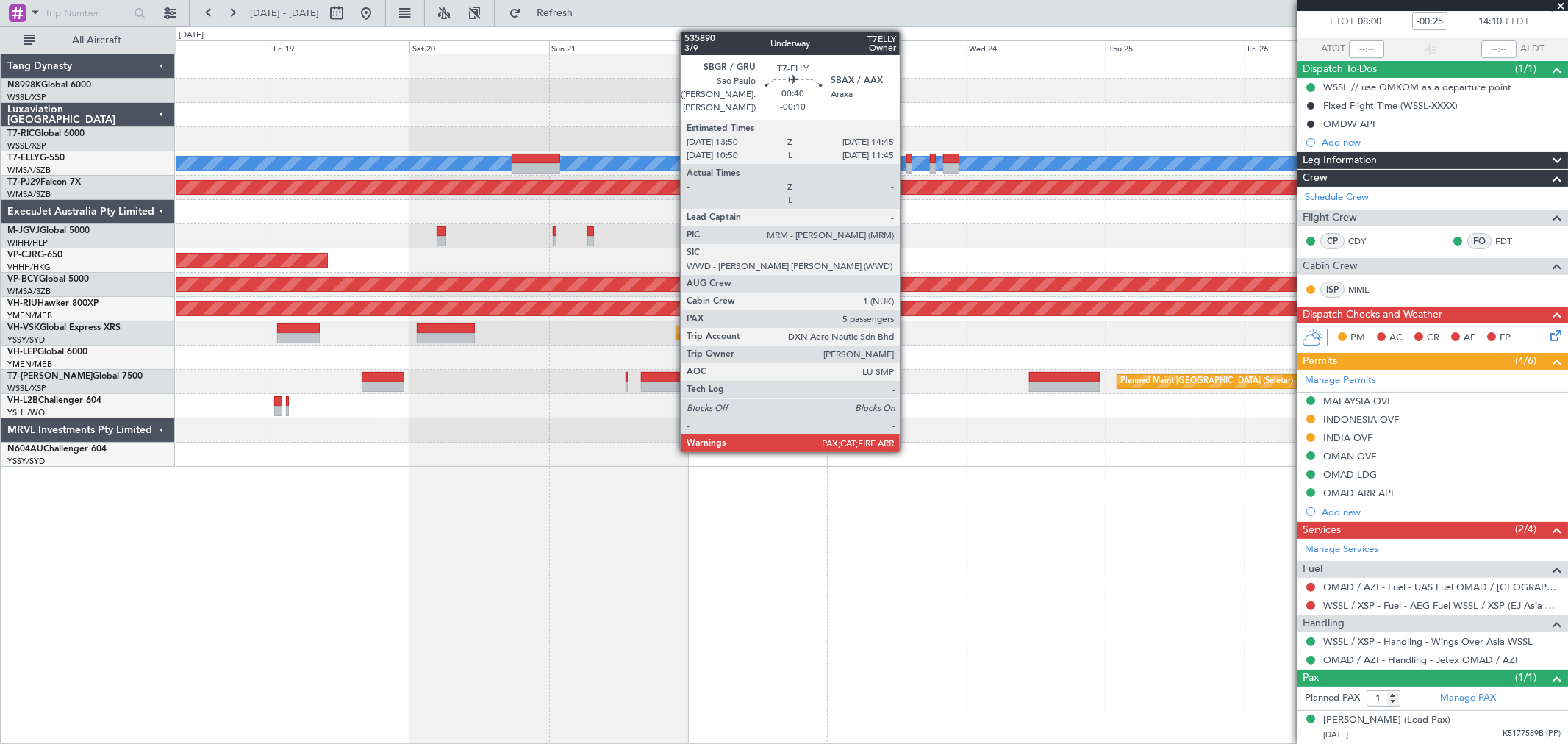
click at [907, 163] on div at bounding box center [909, 168] width 6 height 10
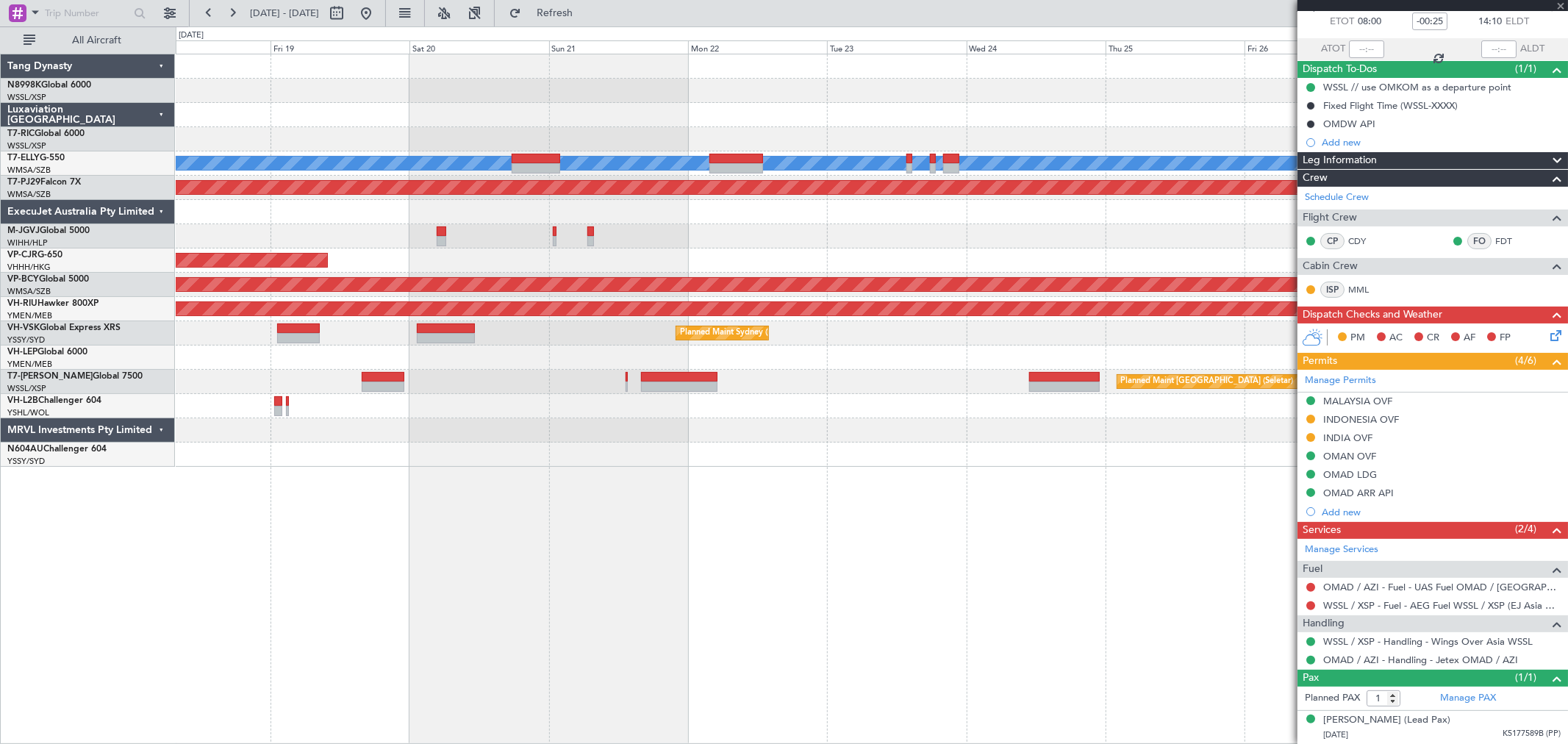
type input "-00:10"
type input "5"
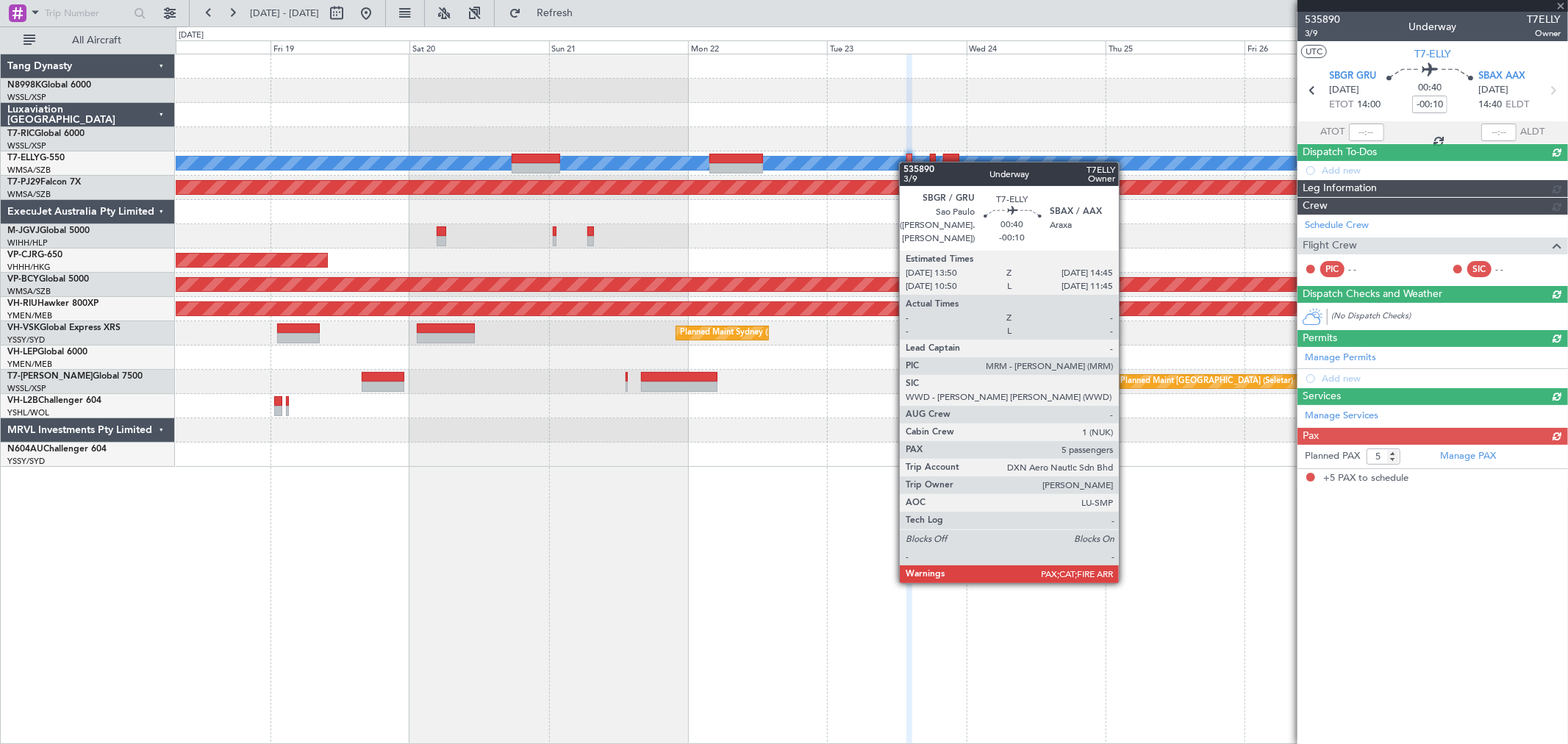
scroll to position [0, 0]
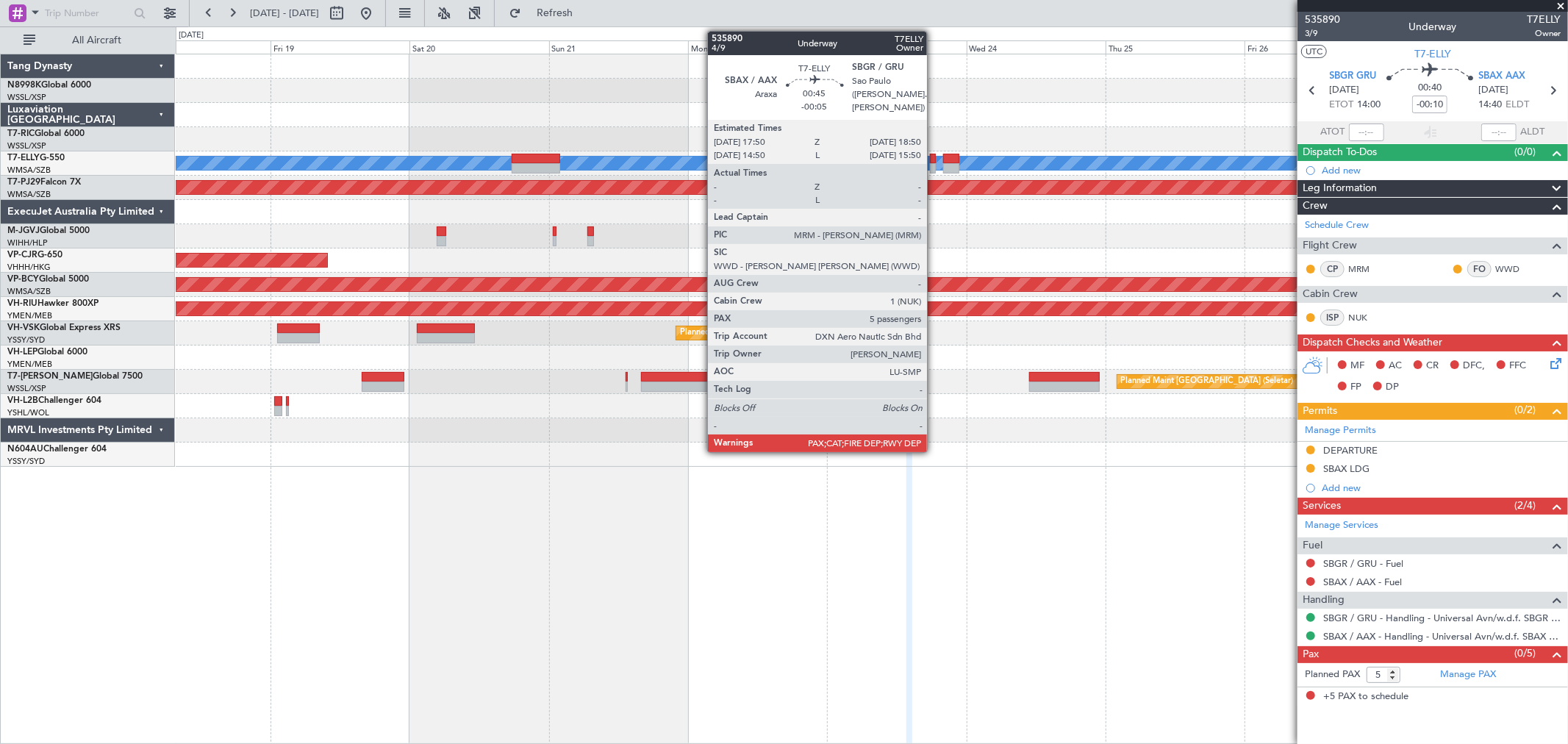
click at [935, 158] on div at bounding box center [932, 158] width 6 height 10
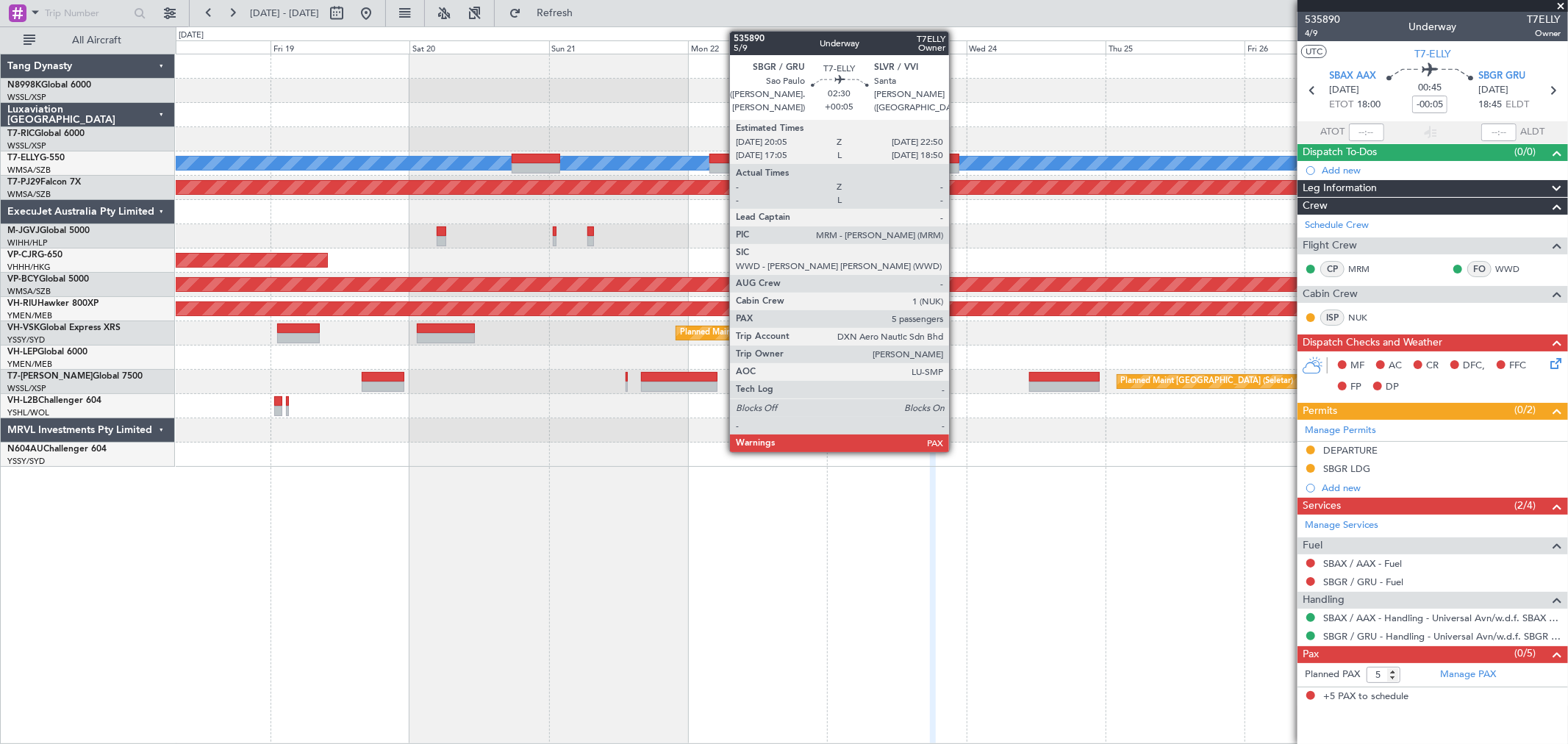
click at [951, 156] on div at bounding box center [951, 158] width 16 height 10
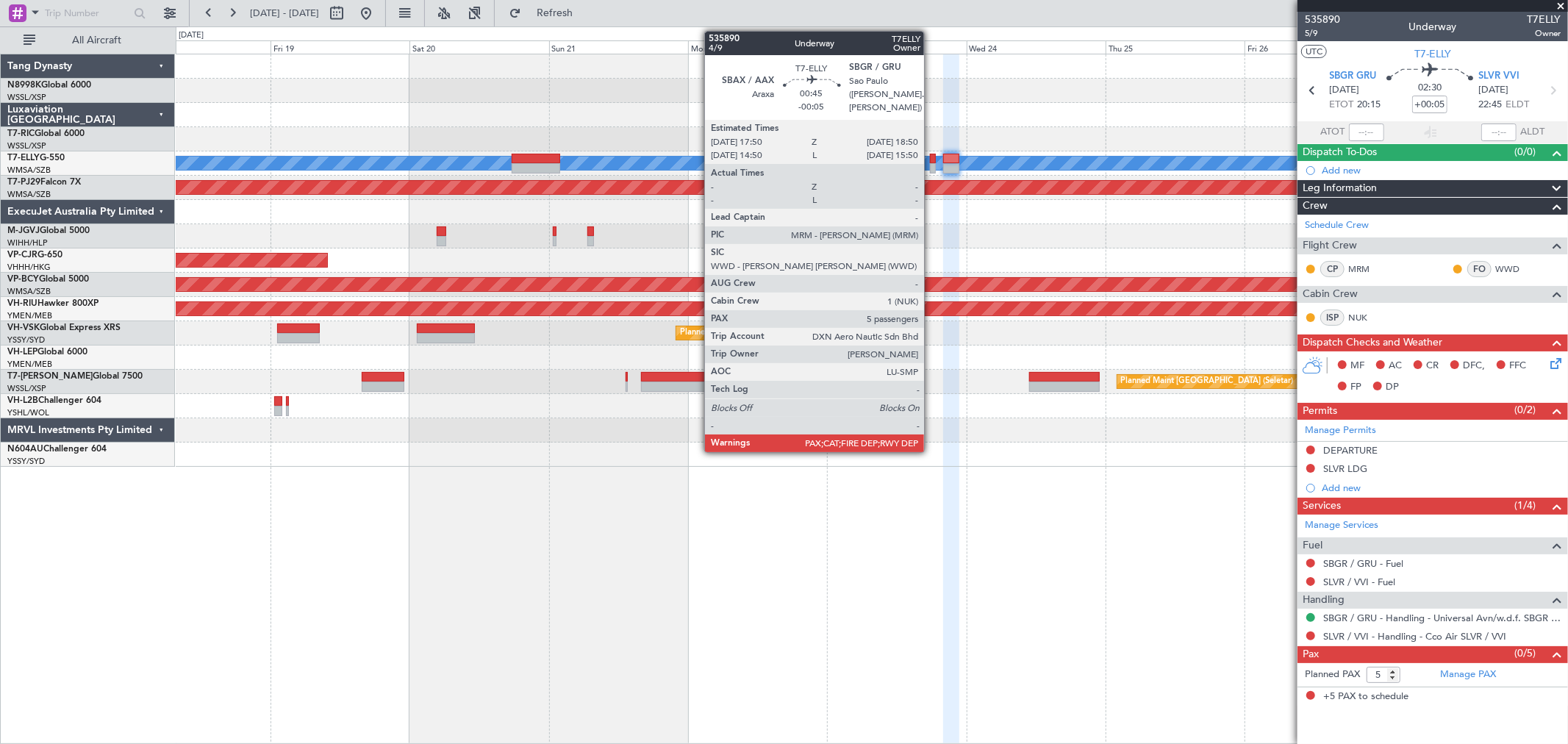
click at [931, 160] on div at bounding box center [932, 158] width 6 height 10
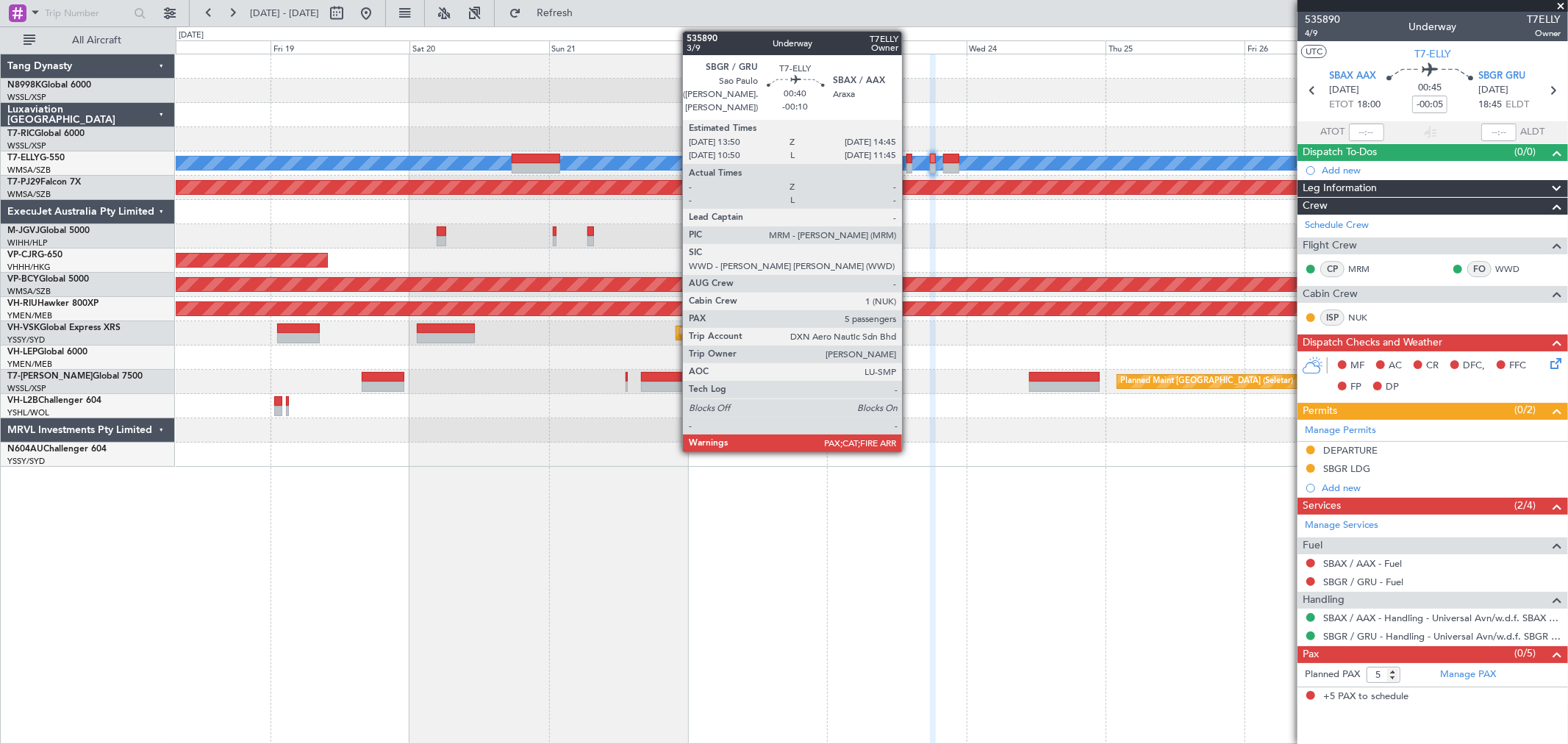
click at [912, 164] on div at bounding box center [909, 168] width 6 height 10
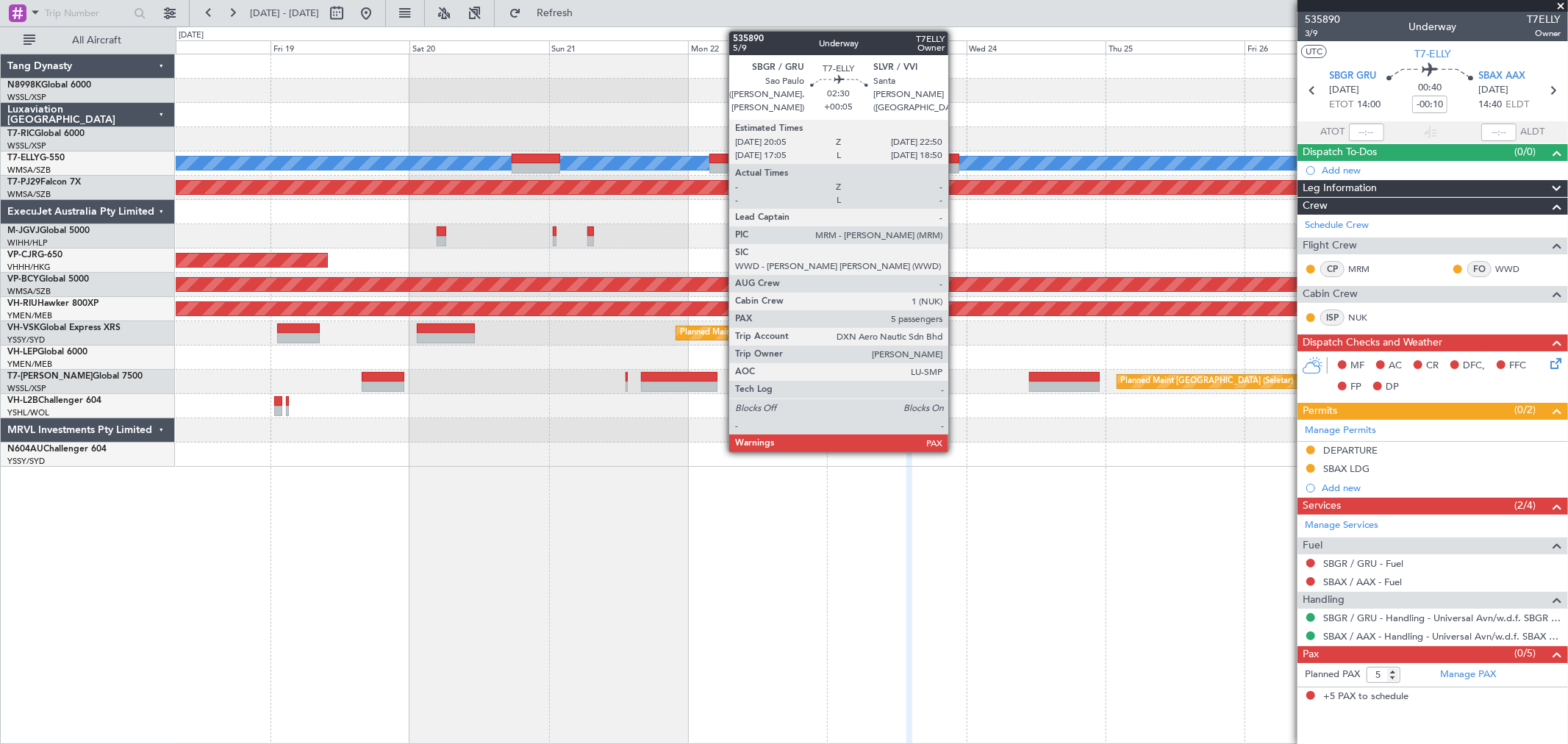
click at [953, 155] on div at bounding box center [951, 158] width 16 height 10
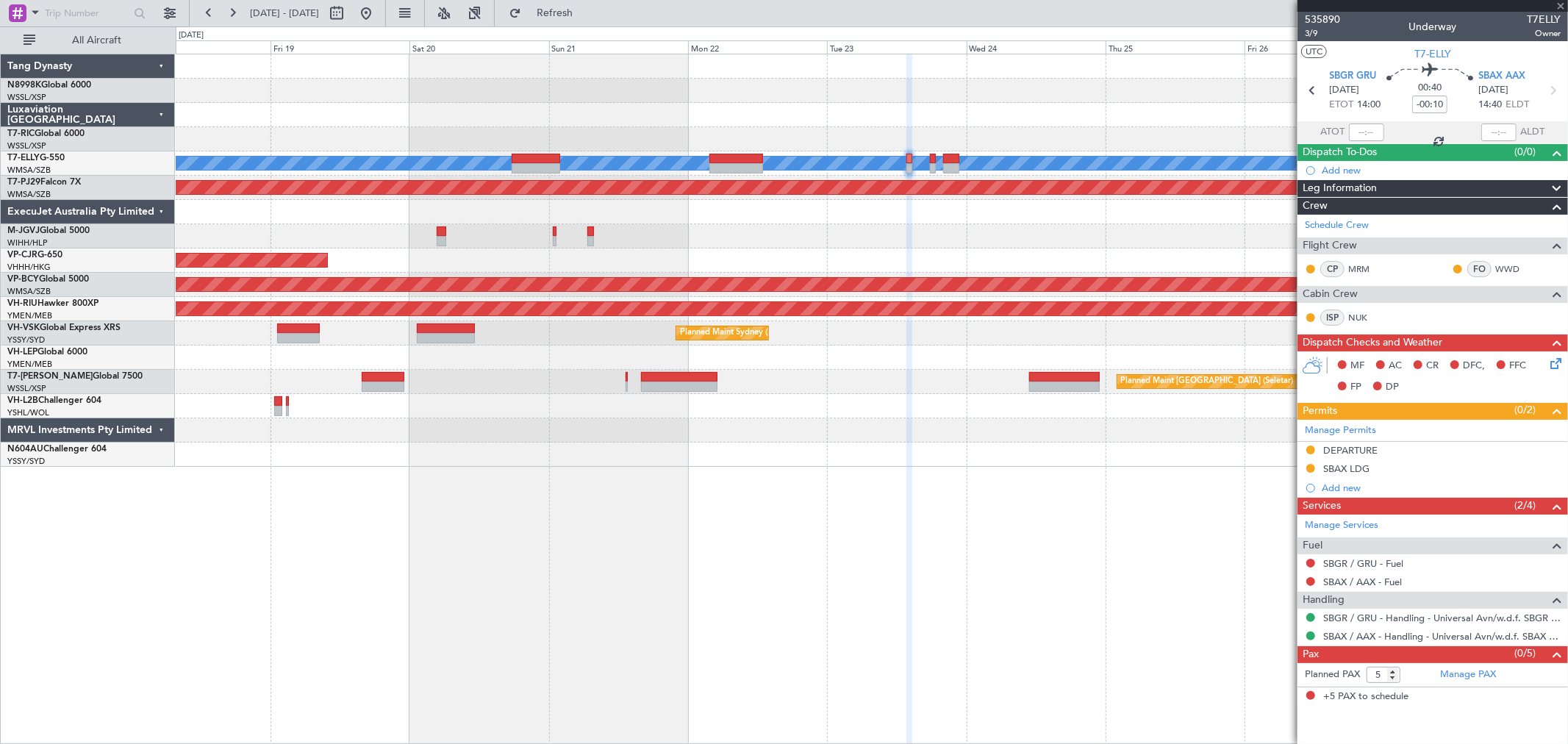
type input "+00:05"
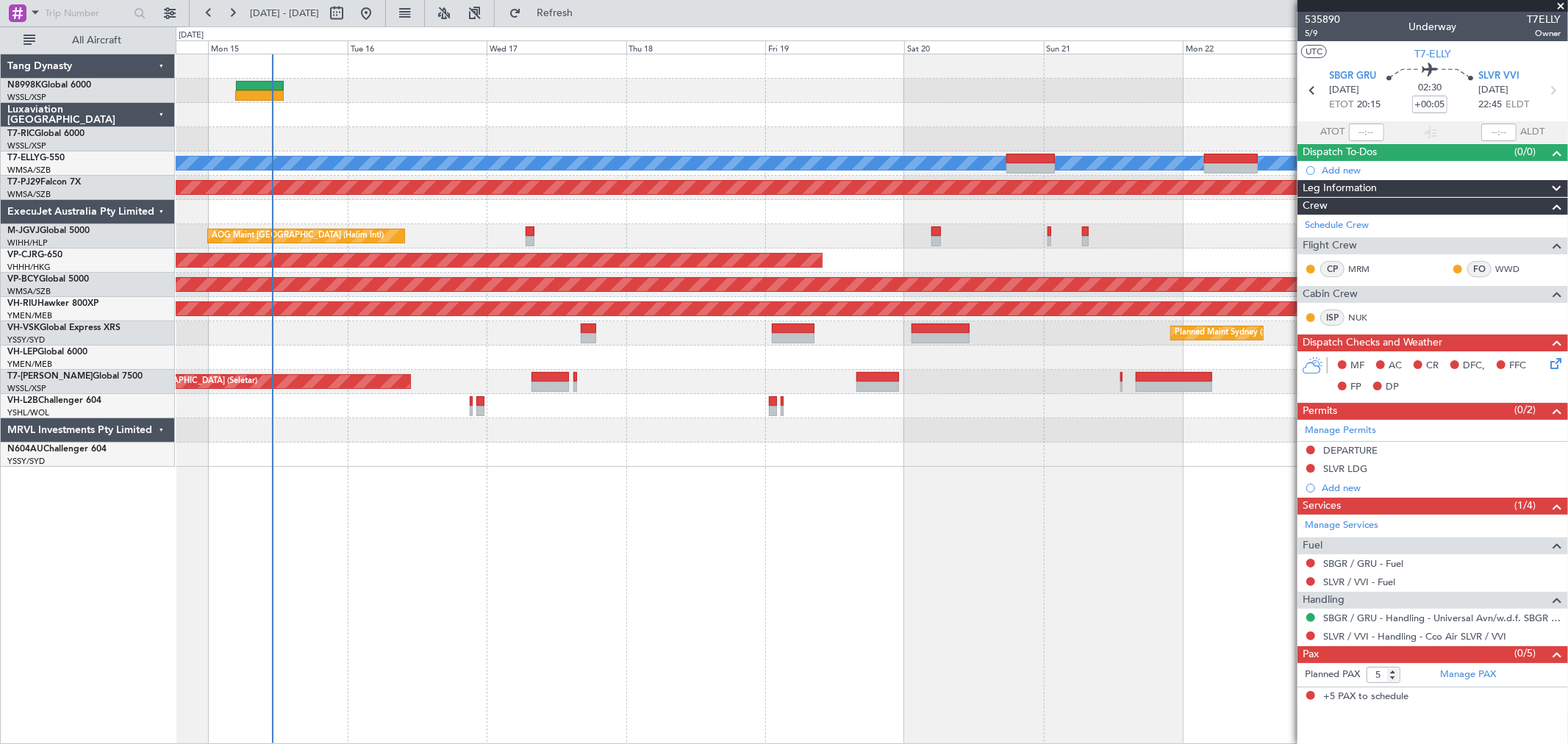
click at [1114, 211] on div "Planned Maint [GEOGRAPHIC_DATA] ([GEOGRAPHIC_DATA] Intl) [PERSON_NAME] Planned …" at bounding box center [872, 260] width 1391 height 412
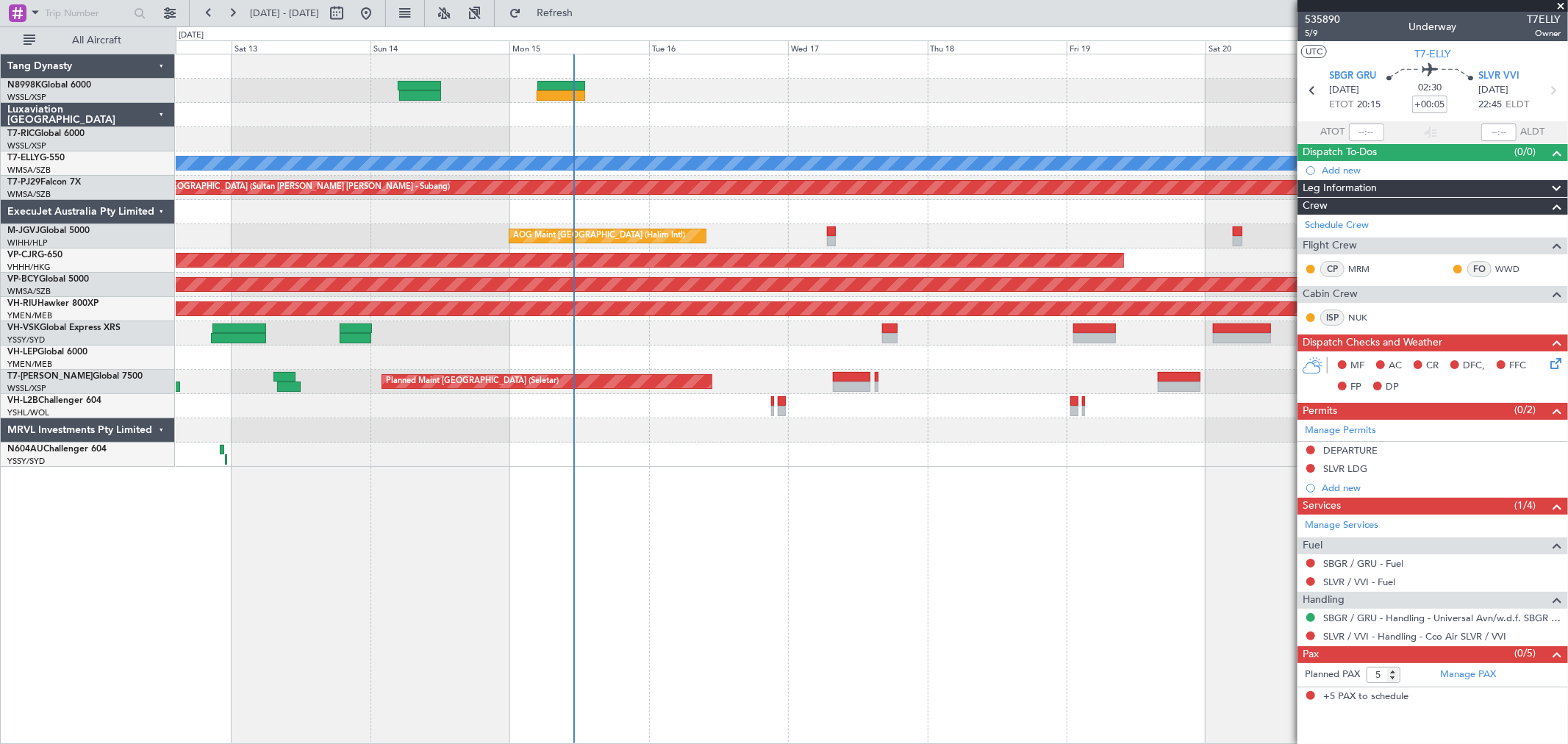
click at [307, 338] on div "Planned Maint Sydney ([PERSON_NAME] Intl) Unplanned Maint Sydney ([PERSON_NAME]…" at bounding box center [872, 333] width 1391 height 24
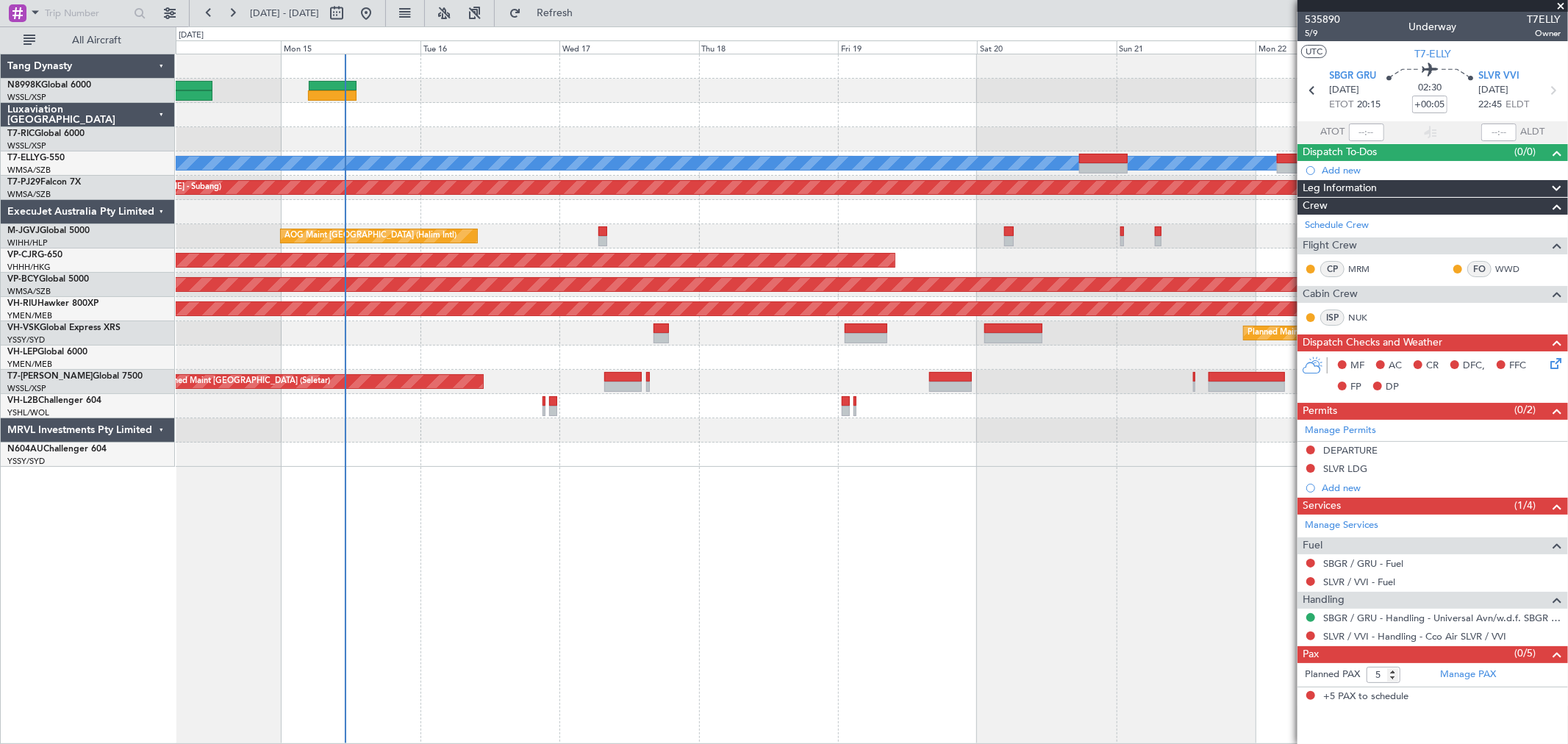
click at [494, 342] on div "Planned Maint Sydney ([PERSON_NAME] Intl) Unplanned Maint Sydney ([PERSON_NAME]…" at bounding box center [872, 333] width 1391 height 24
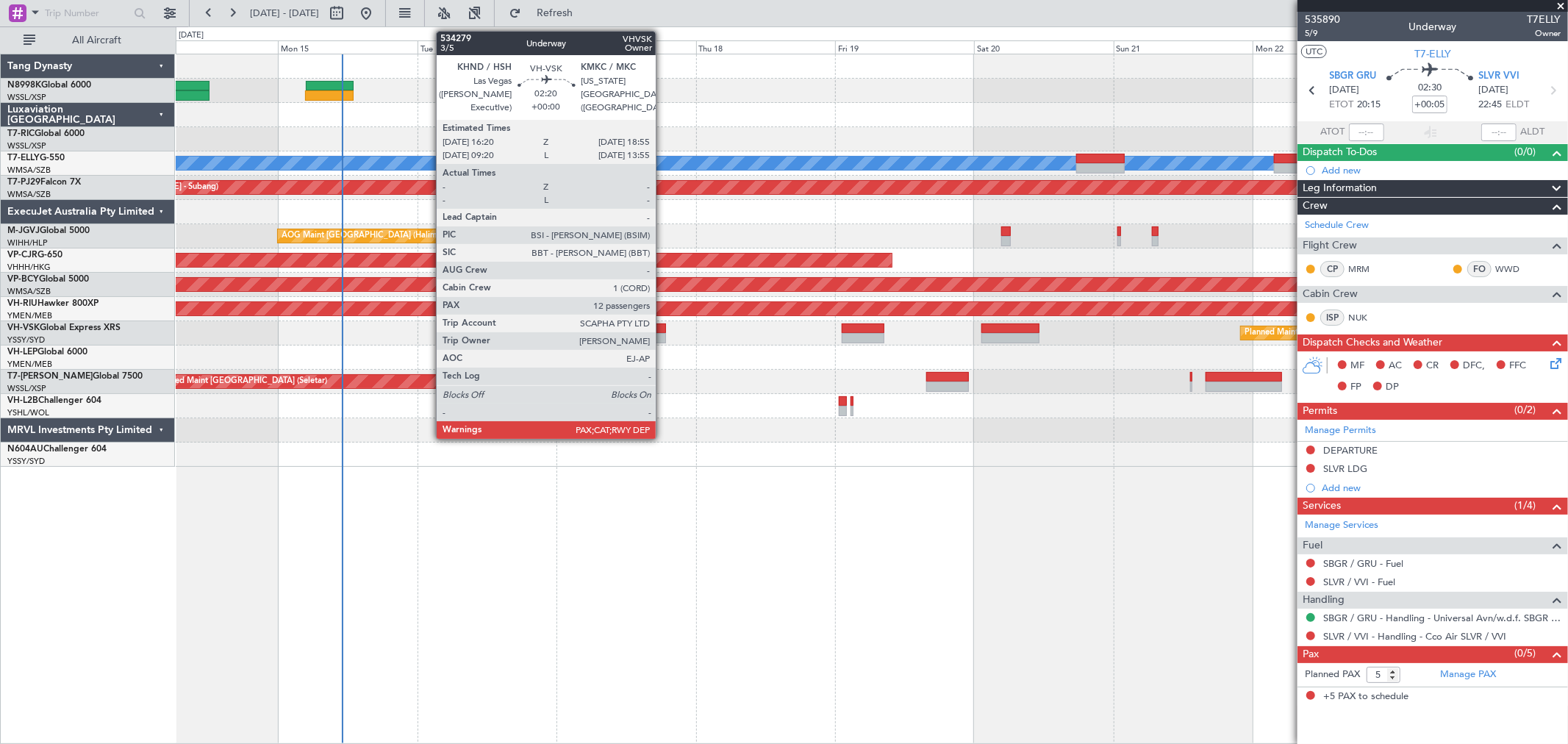
click at [663, 334] on div at bounding box center [658, 338] width 15 height 10
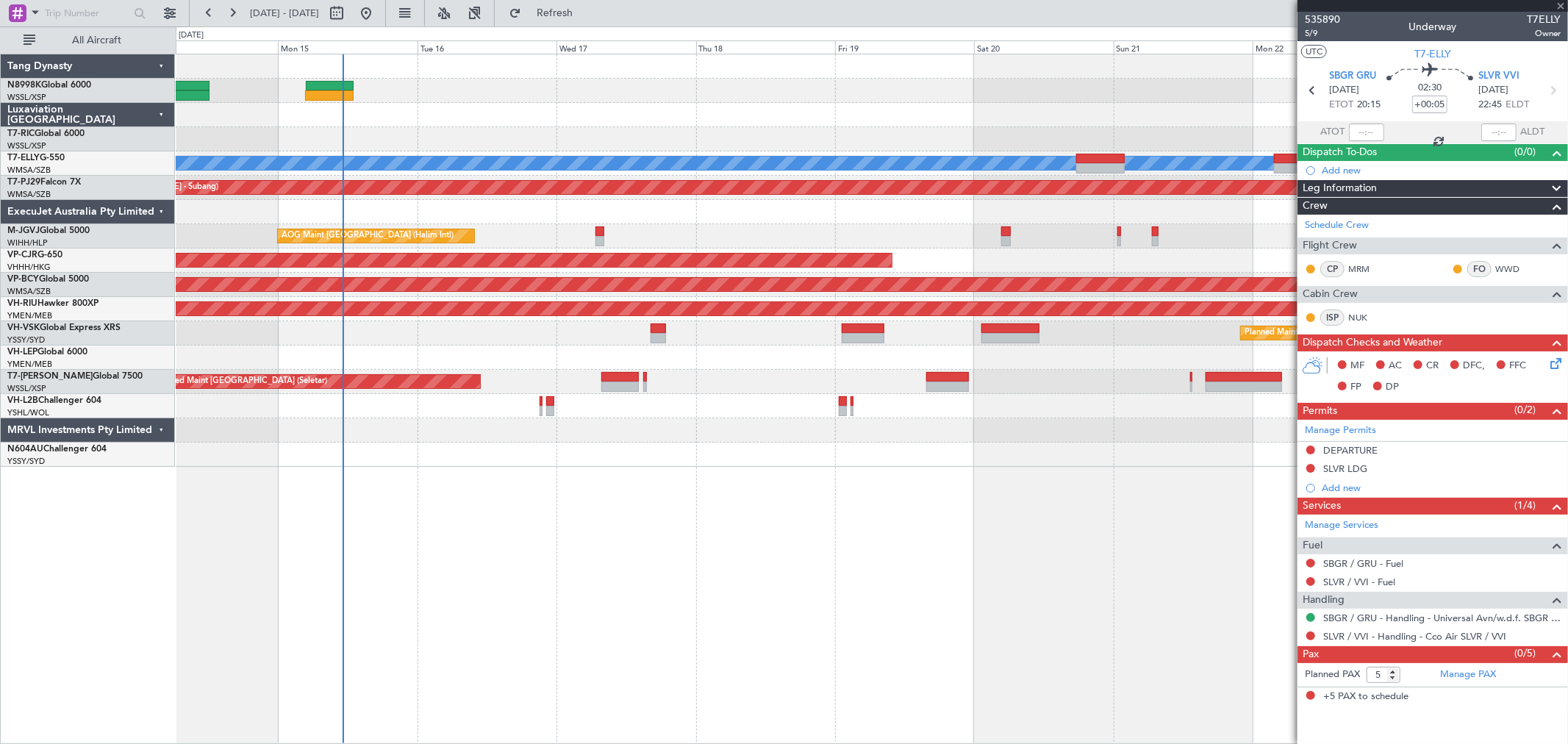
type input "12"
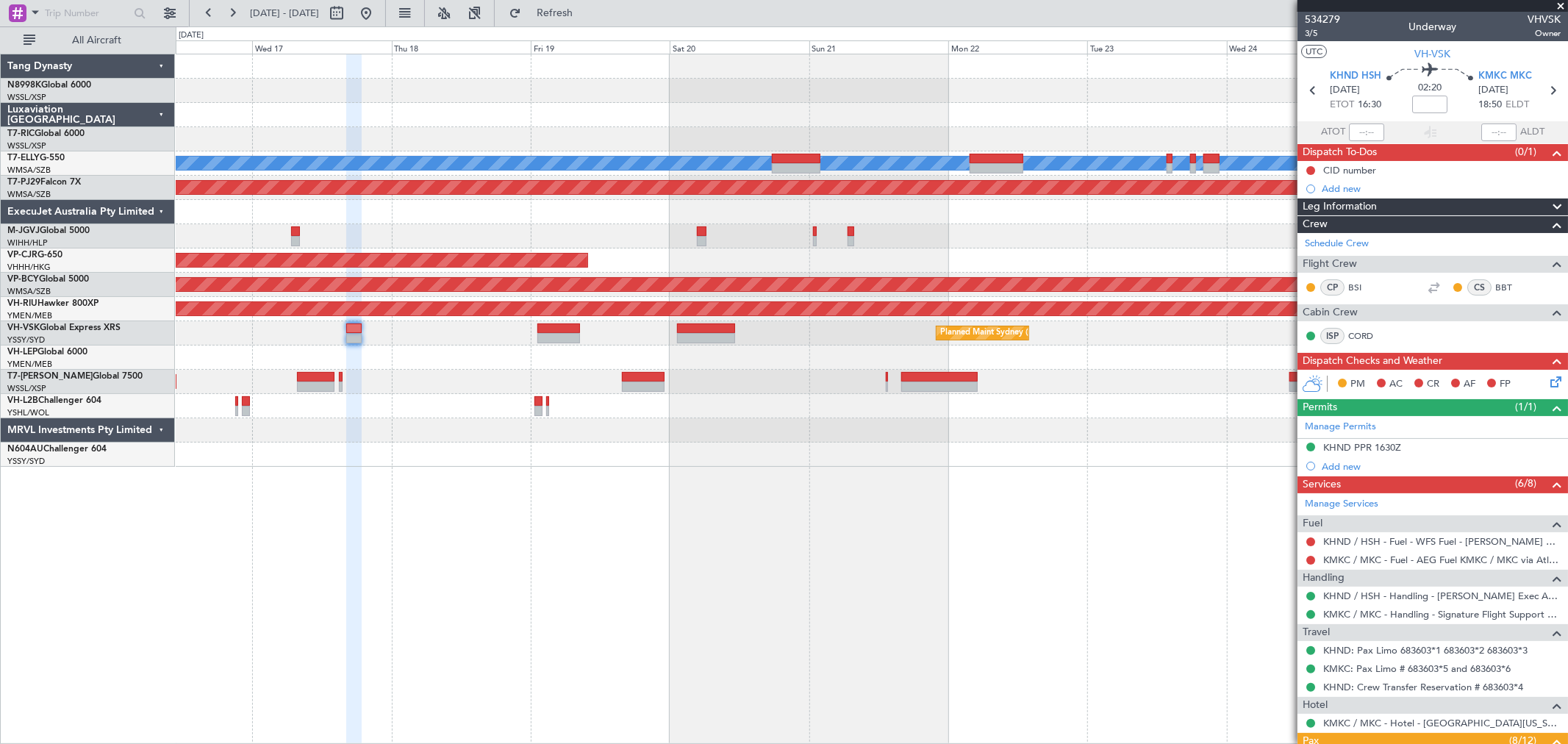
click at [480, 378] on div "Planned Maint [GEOGRAPHIC_DATA] ([GEOGRAPHIC_DATA] Intl) [PERSON_NAME] Planned …" at bounding box center [872, 260] width 1391 height 412
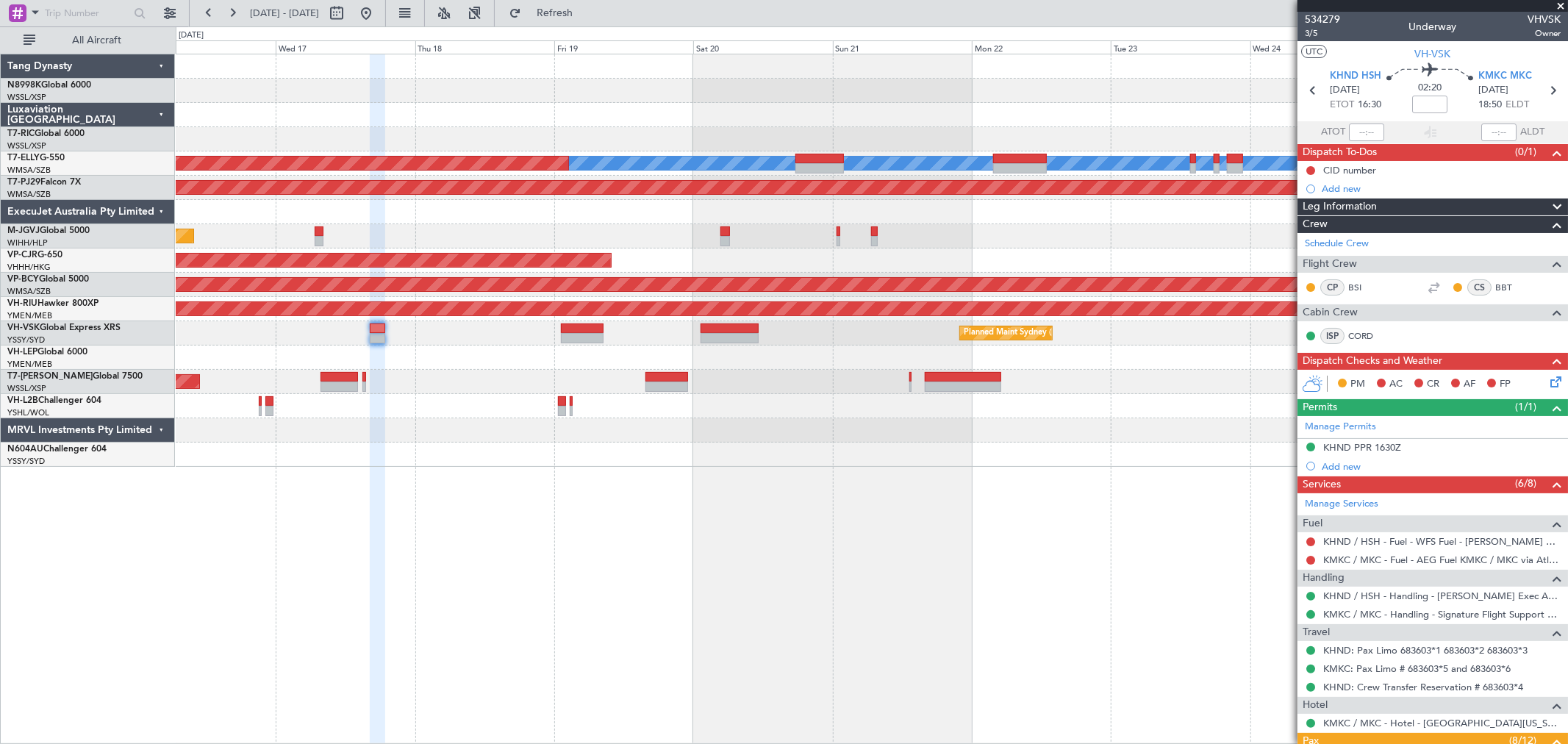
click at [1114, 355] on div "[PERSON_NAME] Planned Maint [GEOGRAPHIC_DATA] ([GEOGRAPHIC_DATA]) Planned Maint…" at bounding box center [872, 260] width 1391 height 412
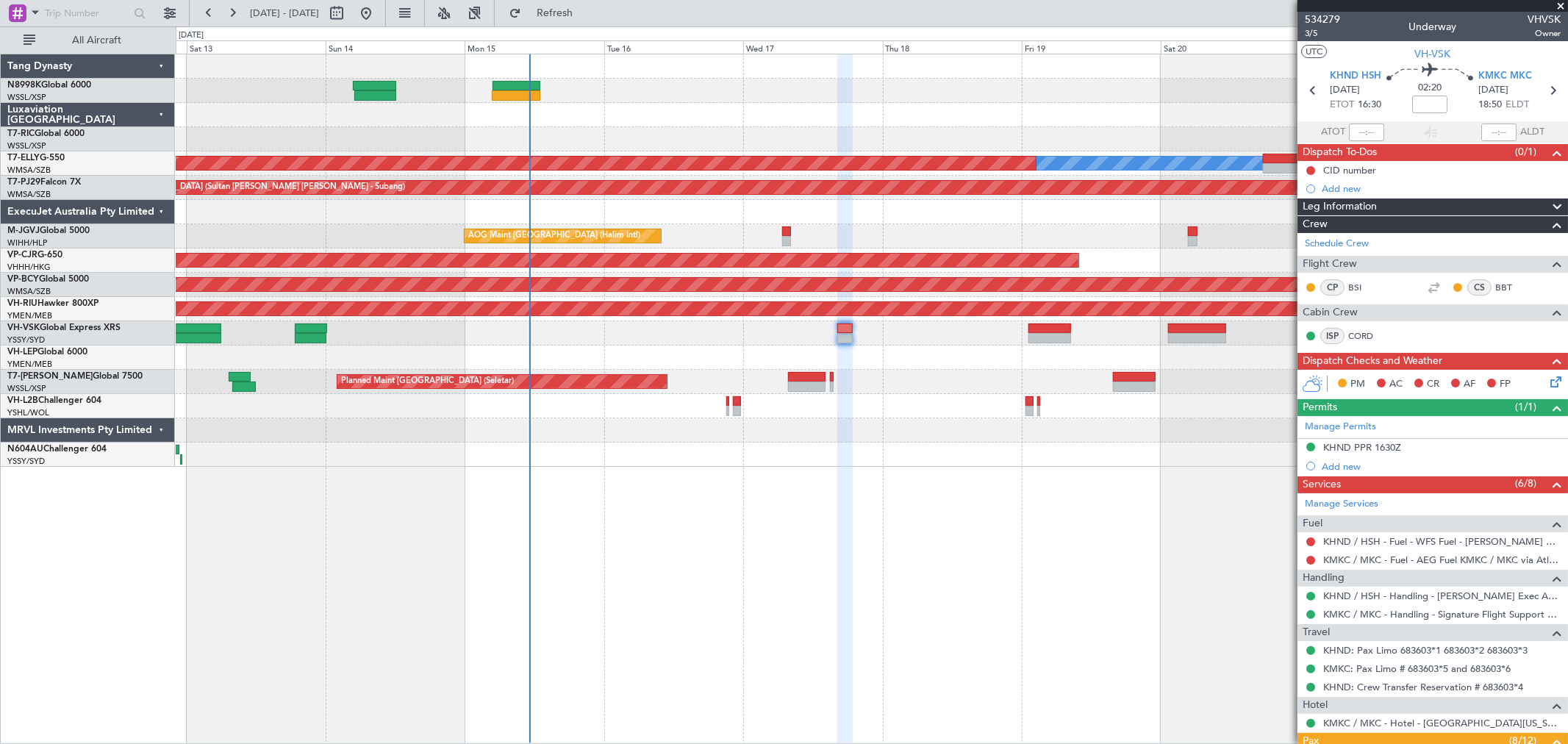
click at [946, 372] on div "Planned Maint [GEOGRAPHIC_DATA] (Seletar) Planned Maint [GEOGRAPHIC_DATA] (Al M…" at bounding box center [872, 382] width 1391 height 24
